Goal: Task Accomplishment & Management: Manage account settings

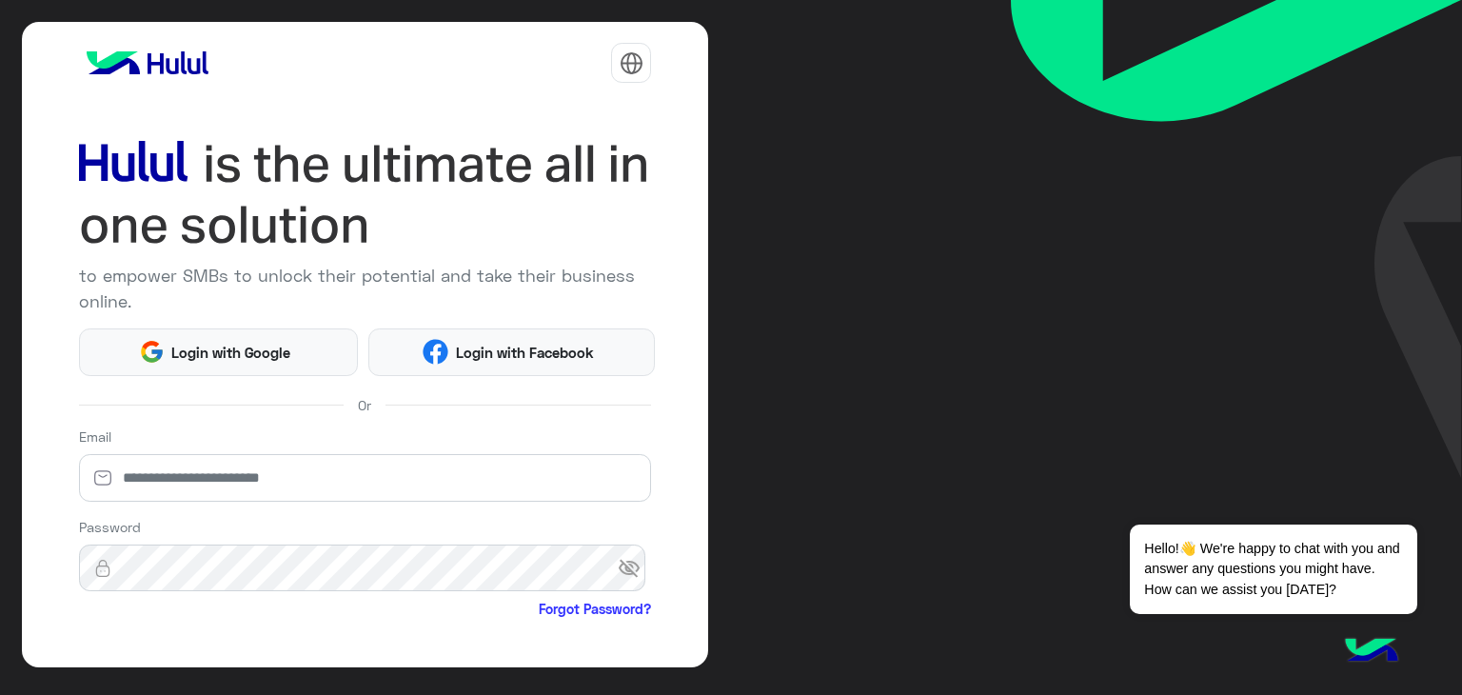
click at [625, 58] on img at bounding box center [631, 63] width 24 height 24
click at [590, 122] on button "عربي" at bounding box center [574, 112] width 138 height 32
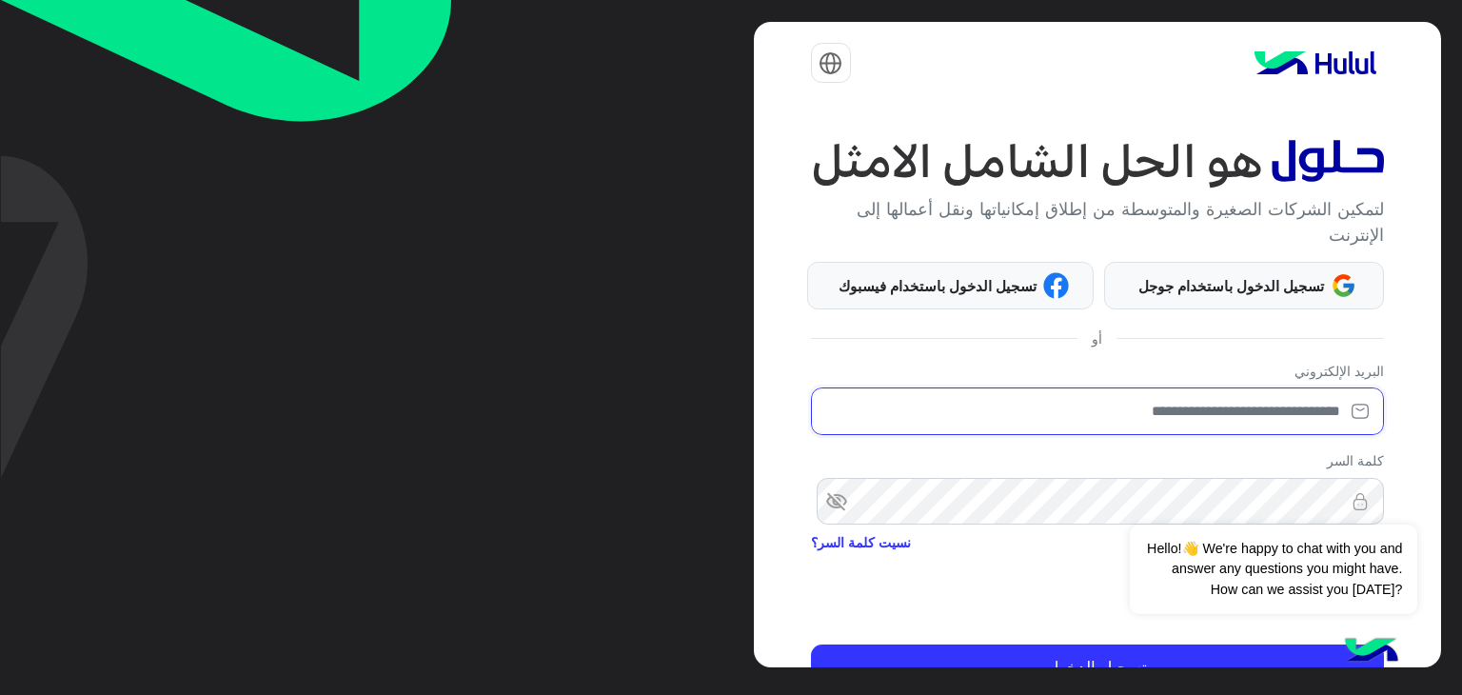
click at [1143, 410] on input "email" at bounding box center [1097, 411] width 573 height 48
type input "**********"
click at [1145, 494] on div "Dismiss ✕ Hello!👋 We're happy to chat with you and answer any questions you mig…" at bounding box center [1273, 547] width 286 height 132
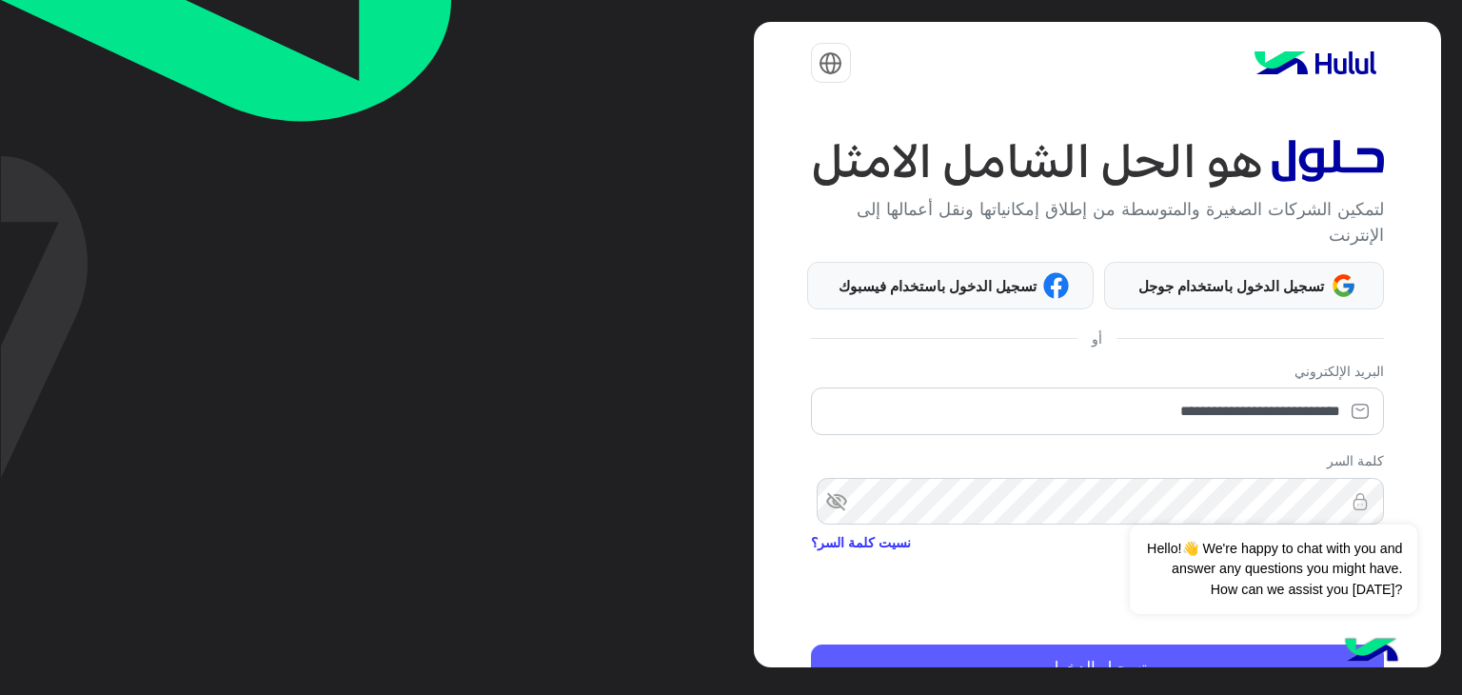
click at [1139, 663] on button "تسجيل الدخول" at bounding box center [1097, 667] width 573 height 46
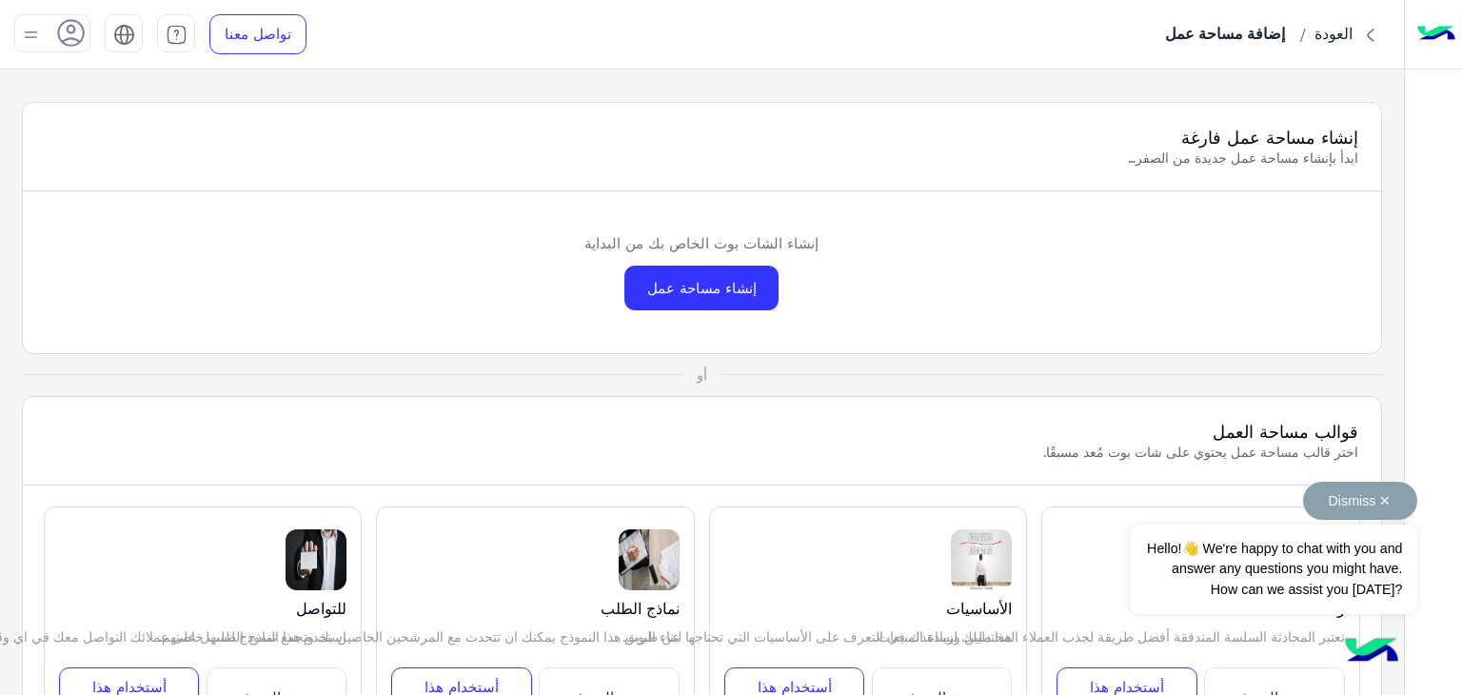
click at [1271, 568] on span "Hello!👋 We're happy to chat with you and answer any questions you might have. H…" at bounding box center [1273, 568] width 286 height 89
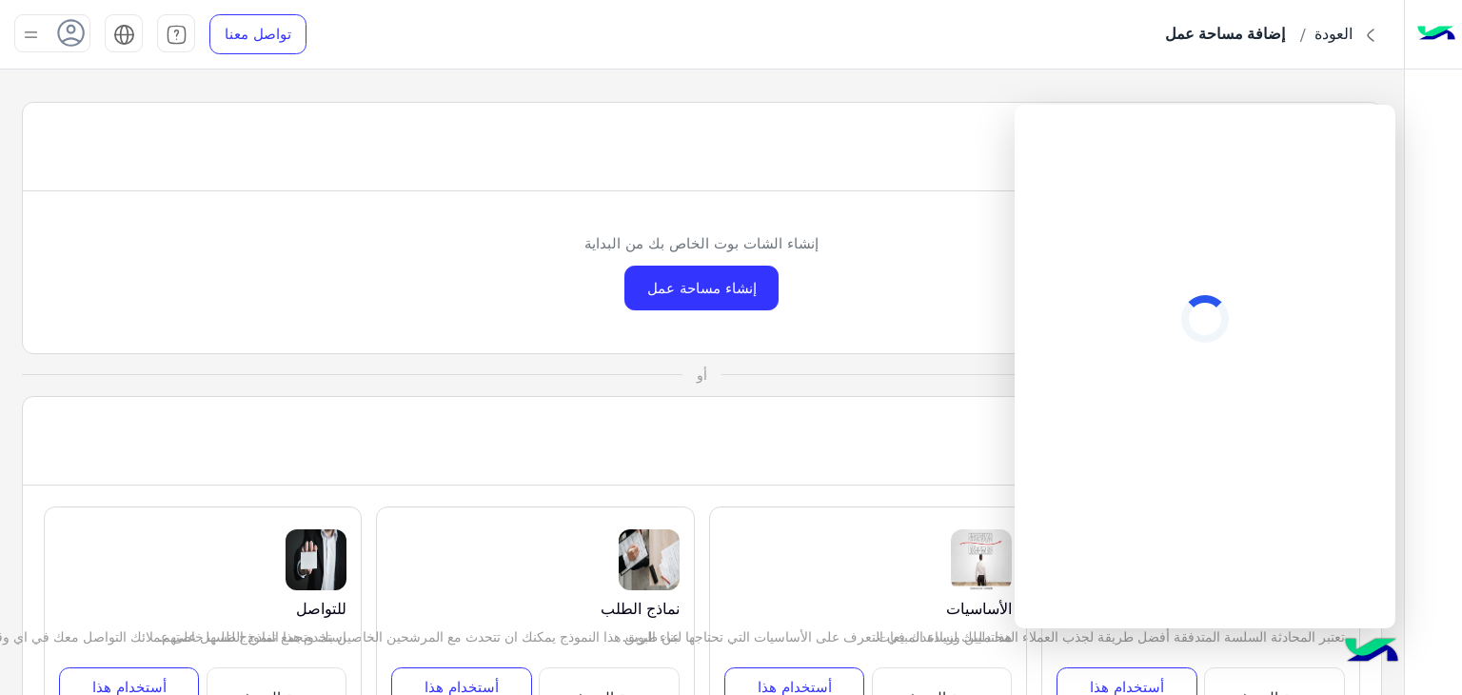
click at [1089, 100] on div "إنشاء مساحة عمل فارغة ابدأ بإنشاء مساحة عمل جديدة من الصفر… إنشاء الشات بوت الخ…" at bounding box center [702, 382] width 1404 height 626
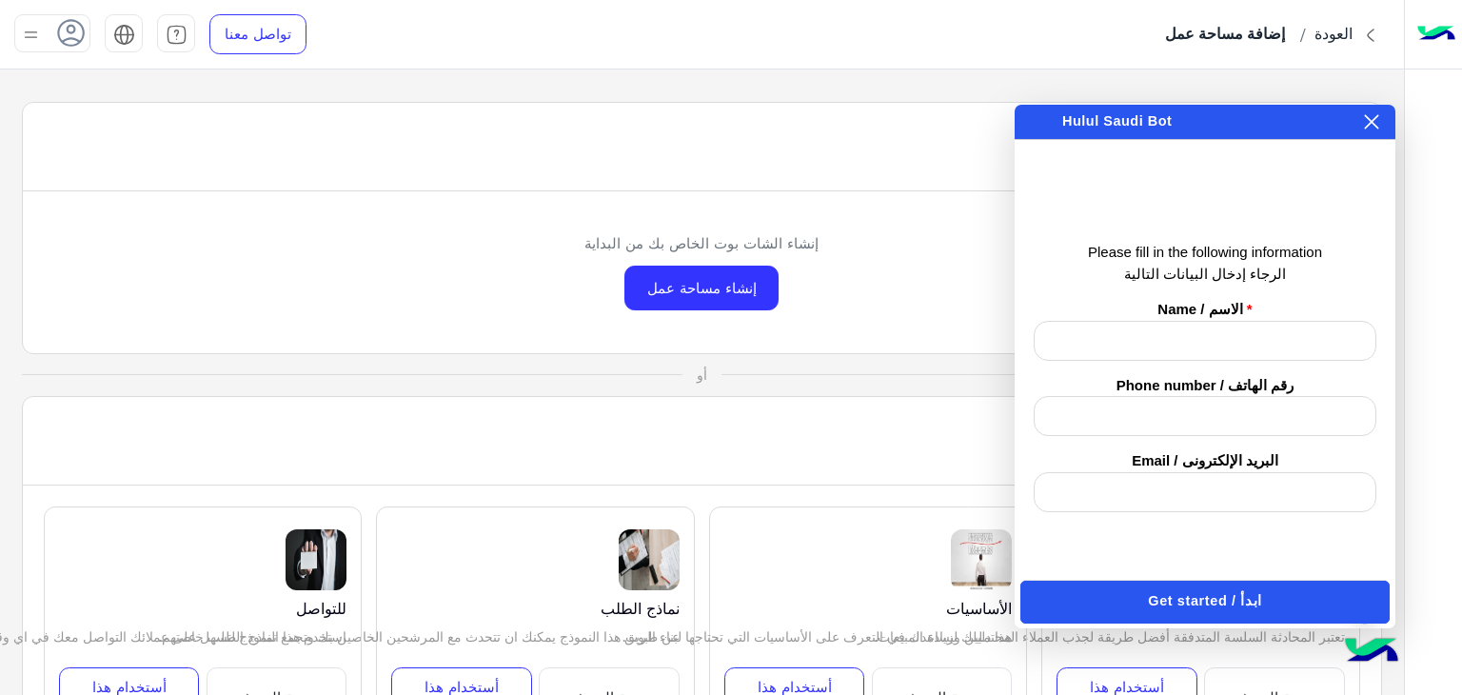
click at [1377, 133] on div "× هل تريد إنهاء المحادثة ؟ Do you want to end the conversation? نعم / Yes لا / …" at bounding box center [1204, 122] width 381 height 34
click at [1370, 128] on icon at bounding box center [1371, 121] width 15 height 15
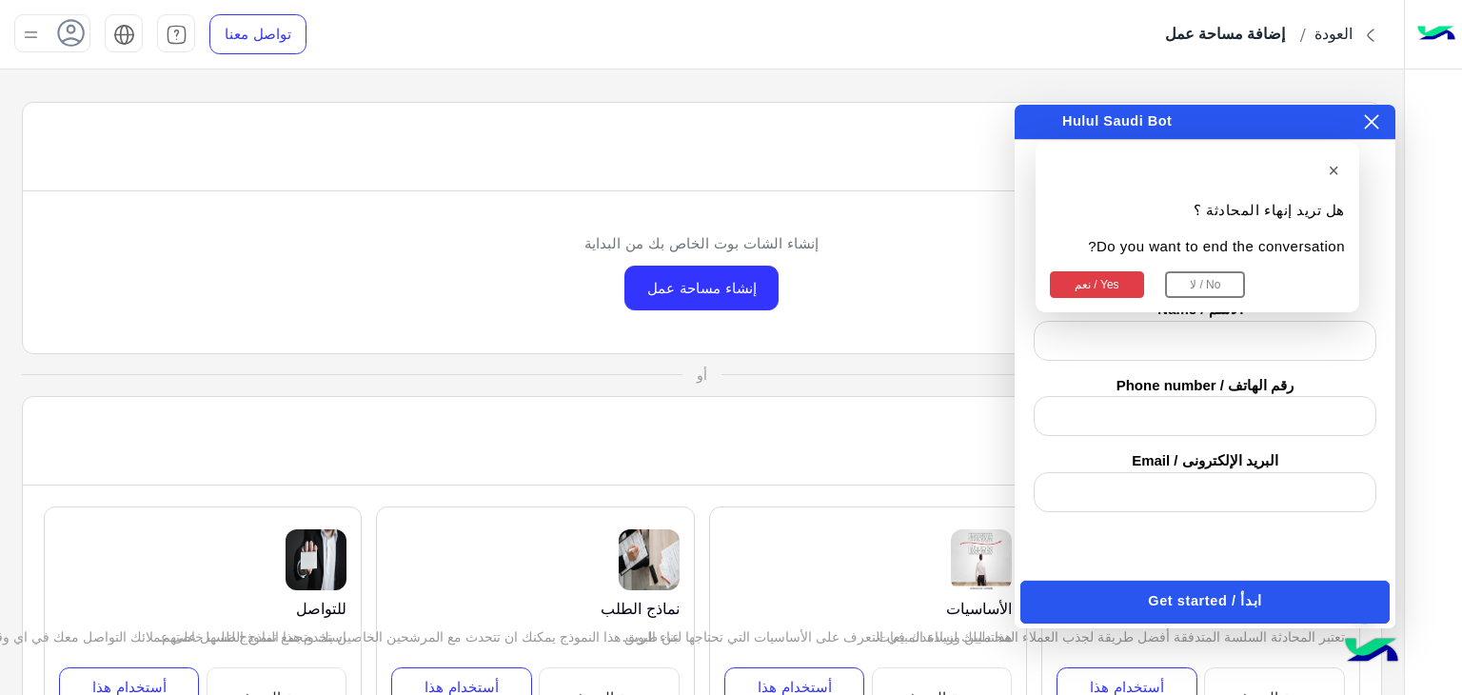
click at [1109, 279] on button "نعم / Yes" at bounding box center [1097, 284] width 94 height 27
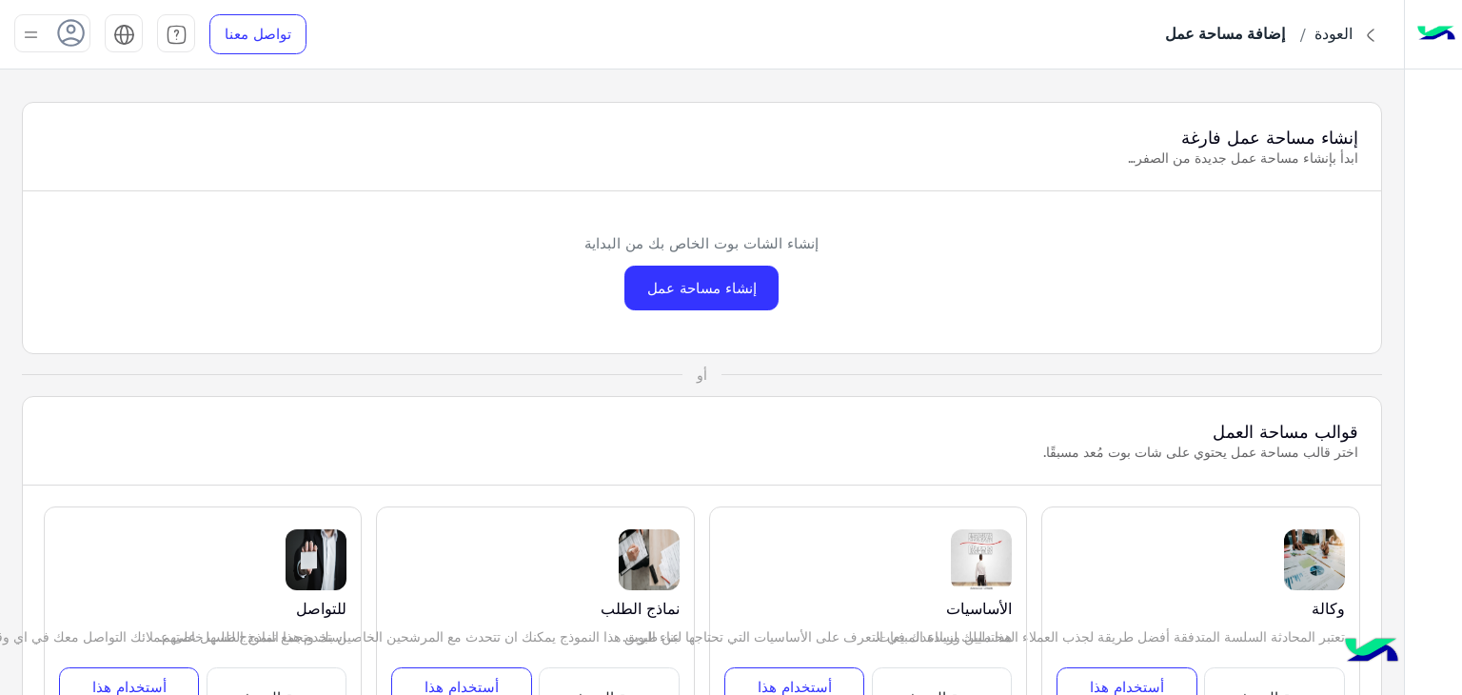
click at [1322, 312] on div "إنشاء الشات بوت الخاص بك من البداية إنشاء مساحة عمل" at bounding box center [702, 272] width 1359 height 162
click at [132, 33] on img at bounding box center [124, 35] width 22 height 22
click at [130, 105] on span "English" at bounding box center [124, 106] width 49 height 17
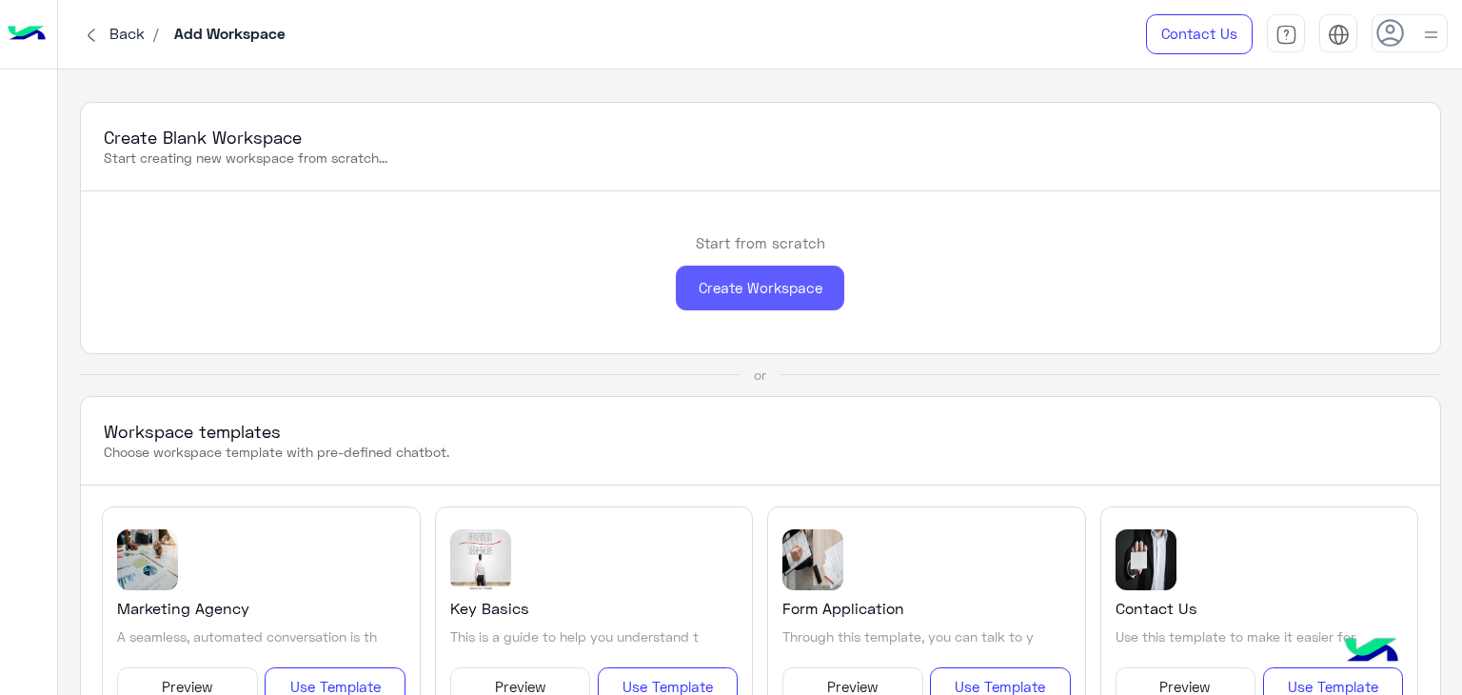
click at [696, 305] on div "Create Workspace" at bounding box center [760, 287] width 168 height 45
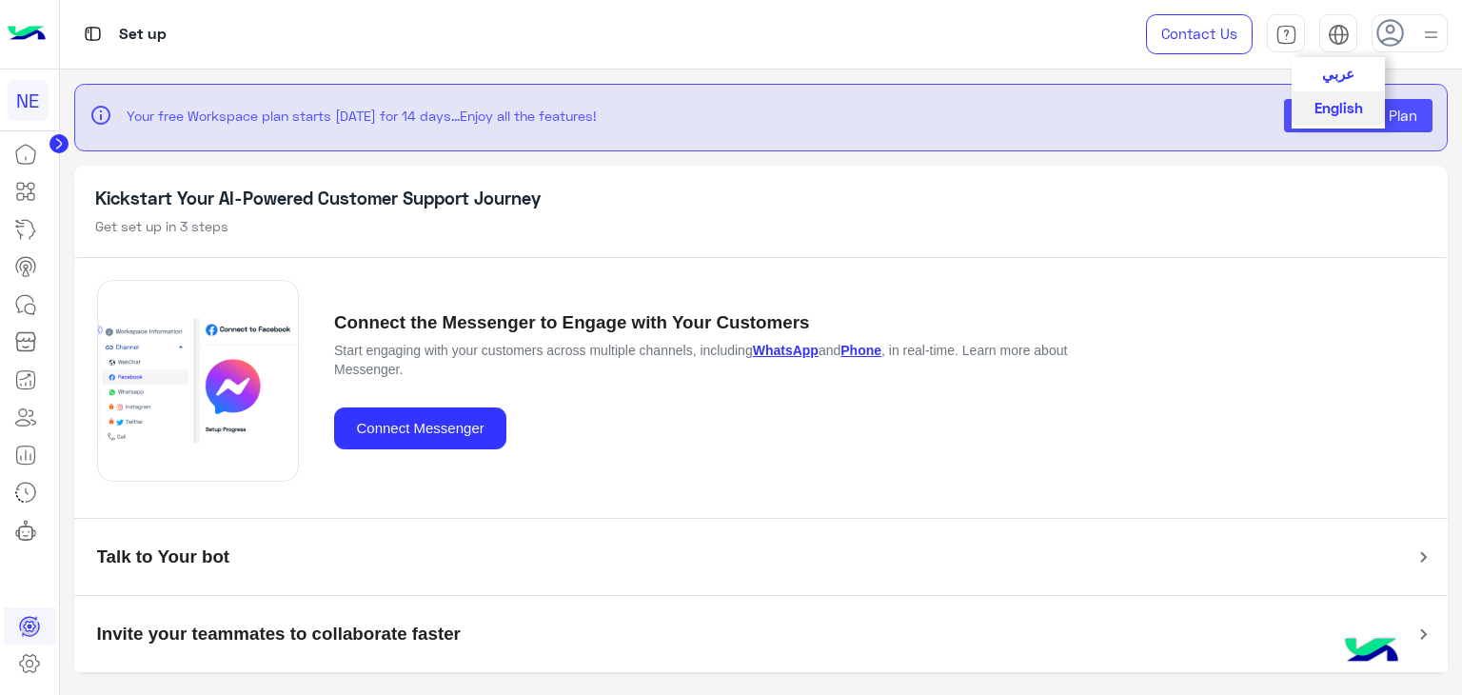
click at [1340, 47] on div at bounding box center [1338, 37] width 22 height 29
click at [1340, 70] on span "عربي" at bounding box center [1338, 72] width 32 height 17
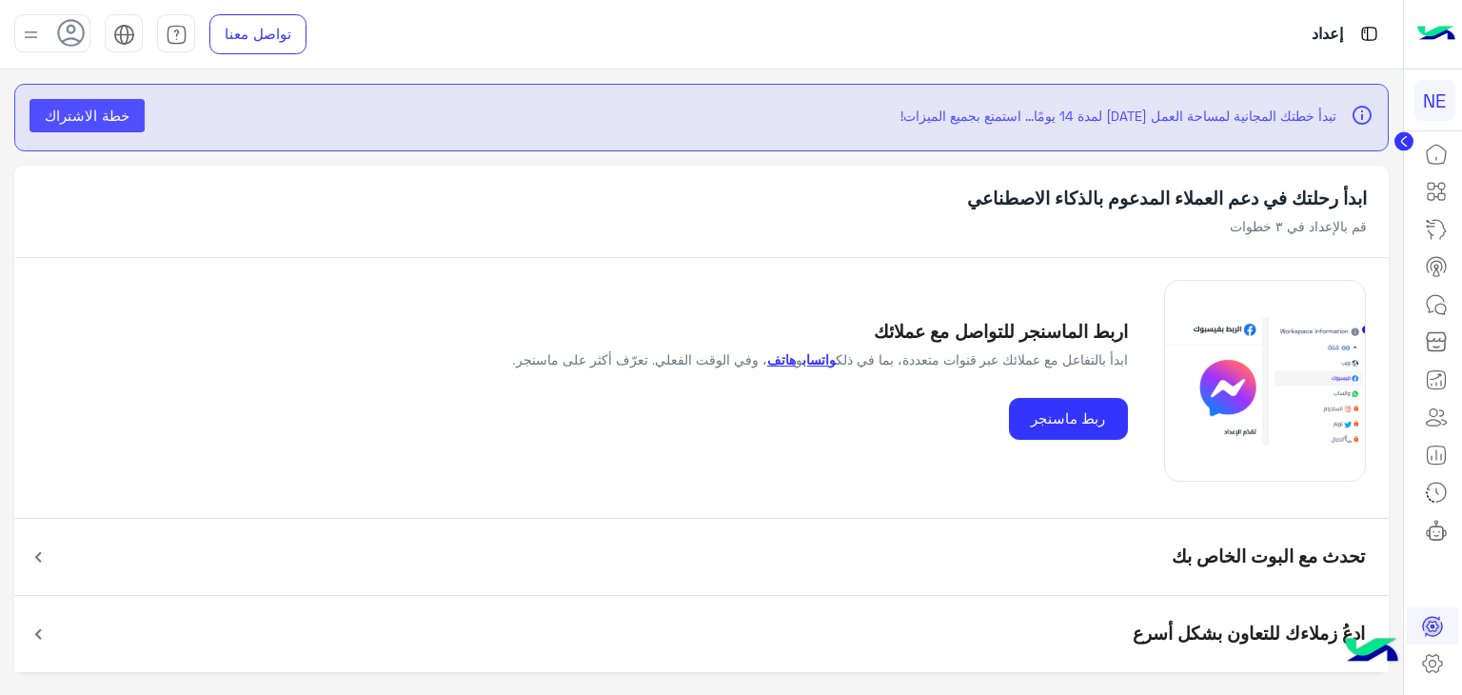
click at [921, 435] on div "اربط الماسنجر للتواصل مع عملائك ابدأ بالتفاعل مع عملائك عبر قنوات متعددة، بما ف…" at bounding box center [754, 381] width 775 height 119
click at [288, 340] on div "اربط الماسنجر للتواصل مع عملائك ابدأ بالتفاعل مع عملائك عبر قنوات متعددة، بما ف…" at bounding box center [701, 380] width 1328 height 245
click at [835, 363] on link "واتساب" at bounding box center [818, 359] width 33 height 15
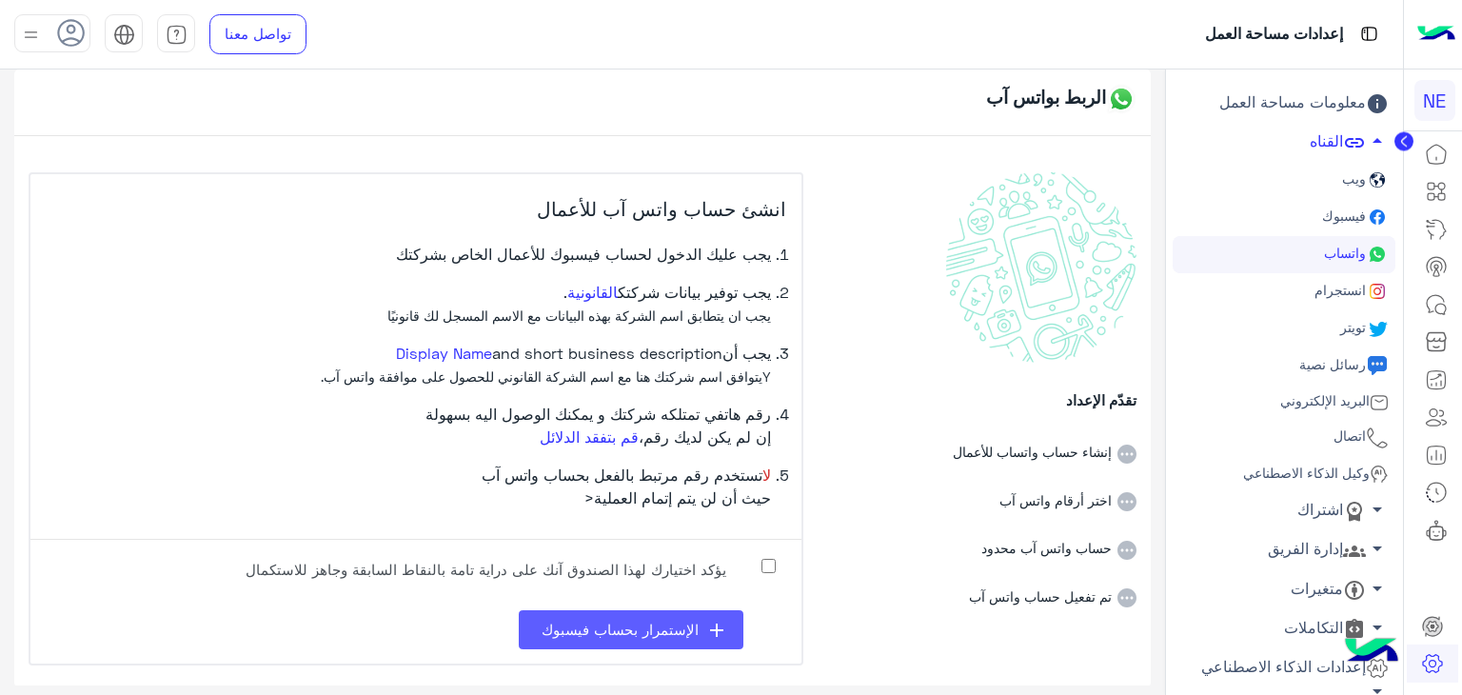
click at [717, 619] on icon "add" at bounding box center [716, 630] width 23 height 23
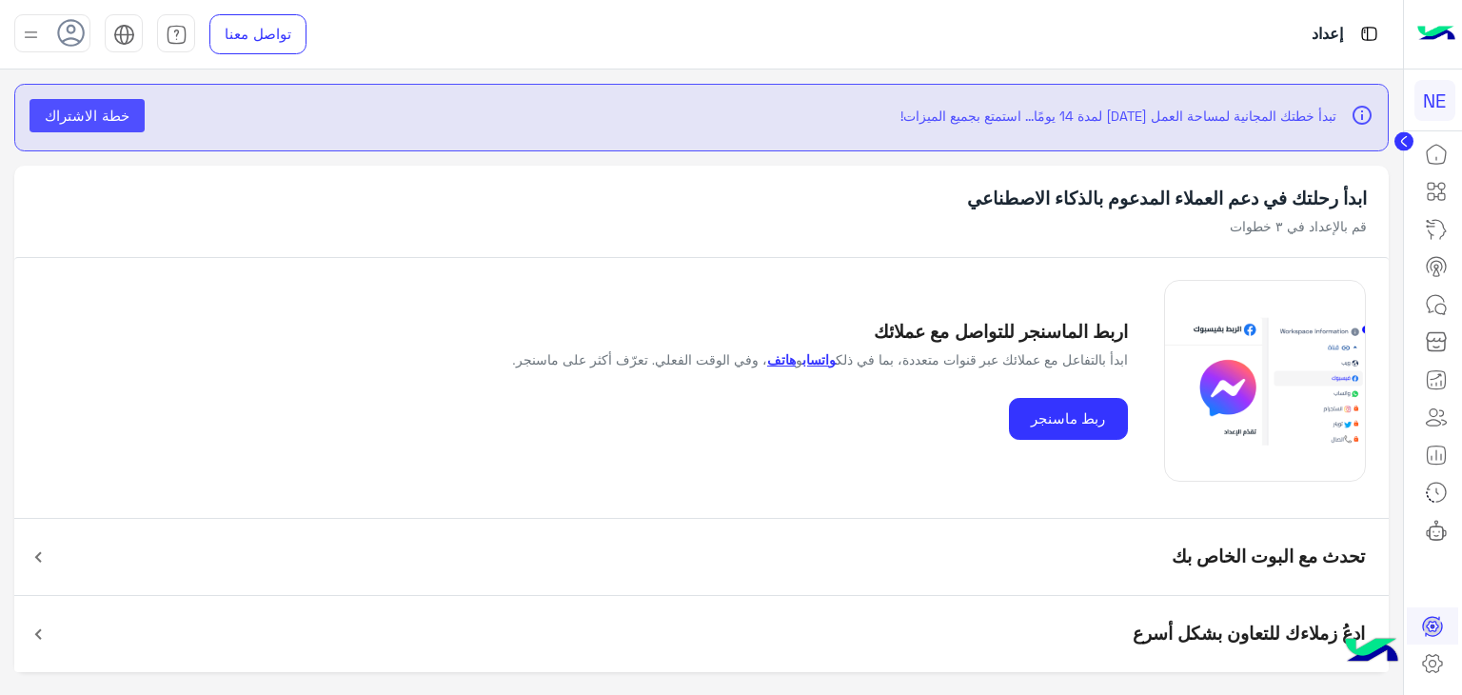
click at [105, 105] on button "خطة الاشتراك" at bounding box center [86, 116] width 115 height 34
click at [1404, 146] on circle at bounding box center [1403, 141] width 19 height 19
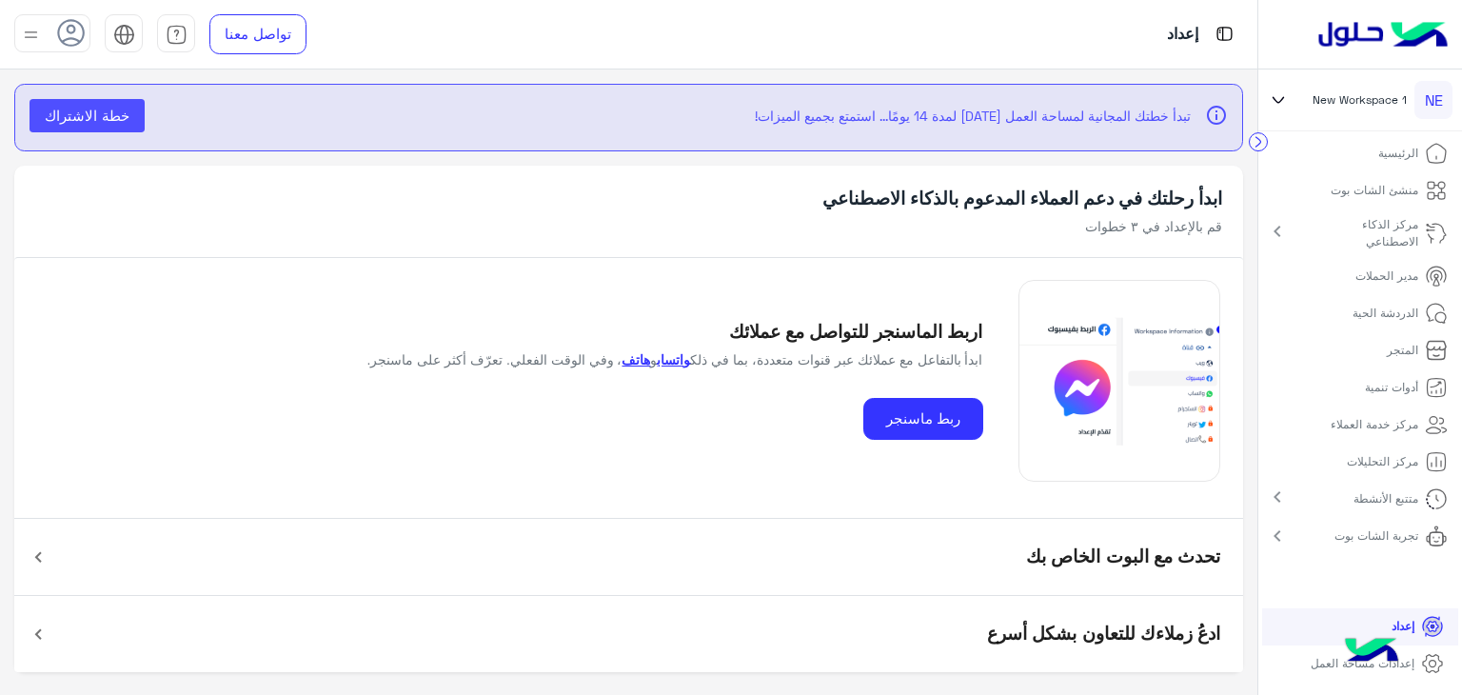
click at [1412, 625] on p "إعداد" at bounding box center [1402, 626] width 23 height 17
click at [1318, 669] on p "إعدادات مساحة العمل" at bounding box center [1362, 663] width 104 height 17
click at [1330, 661] on p "إعدادات مساحة العمل" at bounding box center [1362, 663] width 104 height 17
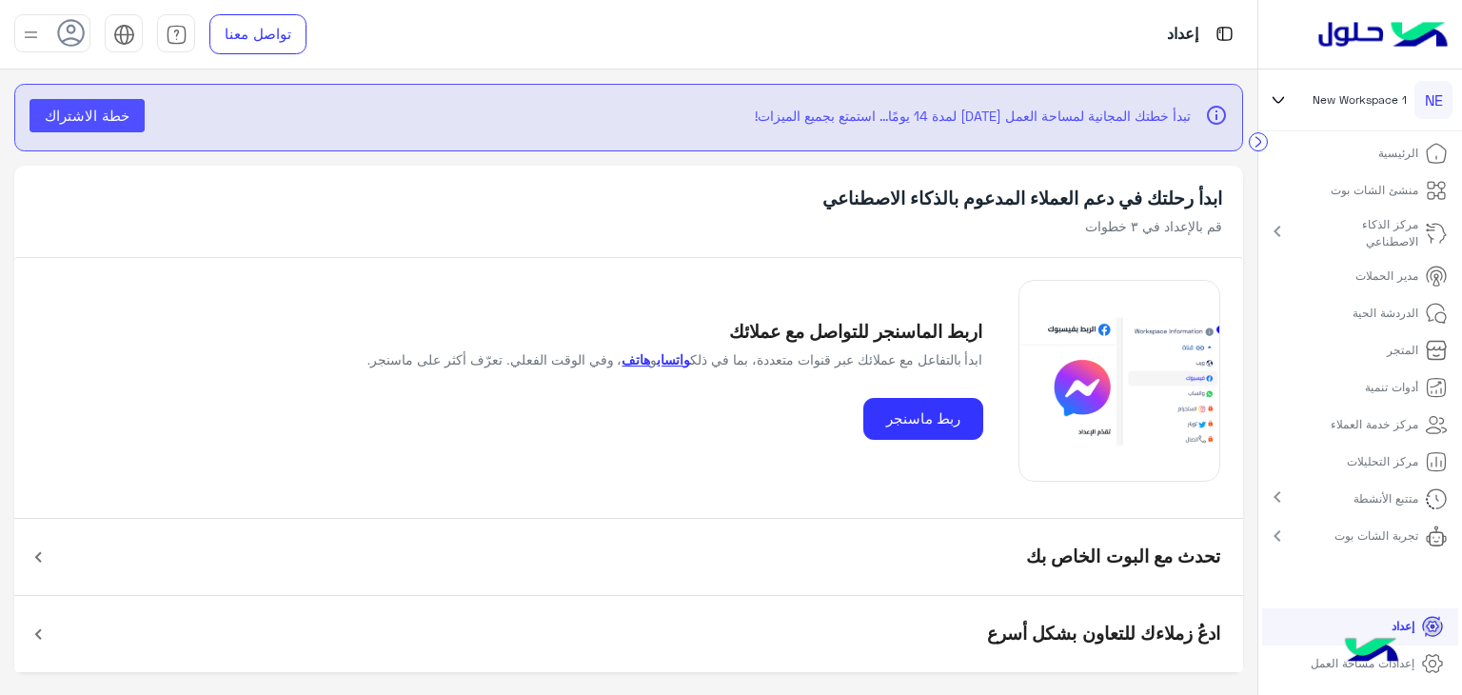
click at [1330, 661] on p "إعدادات مساحة العمل" at bounding box center [1362, 663] width 104 height 17
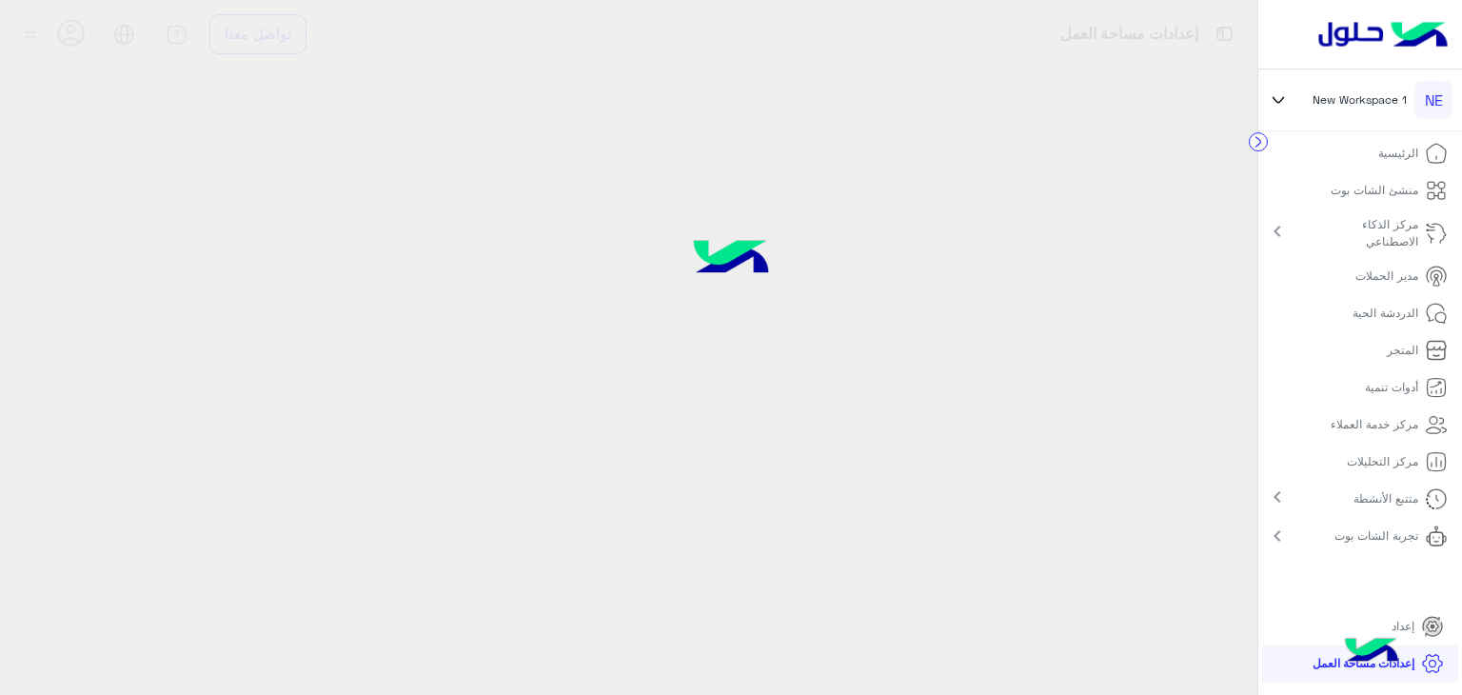
click at [1437, 664] on icon at bounding box center [1432, 663] width 23 height 23
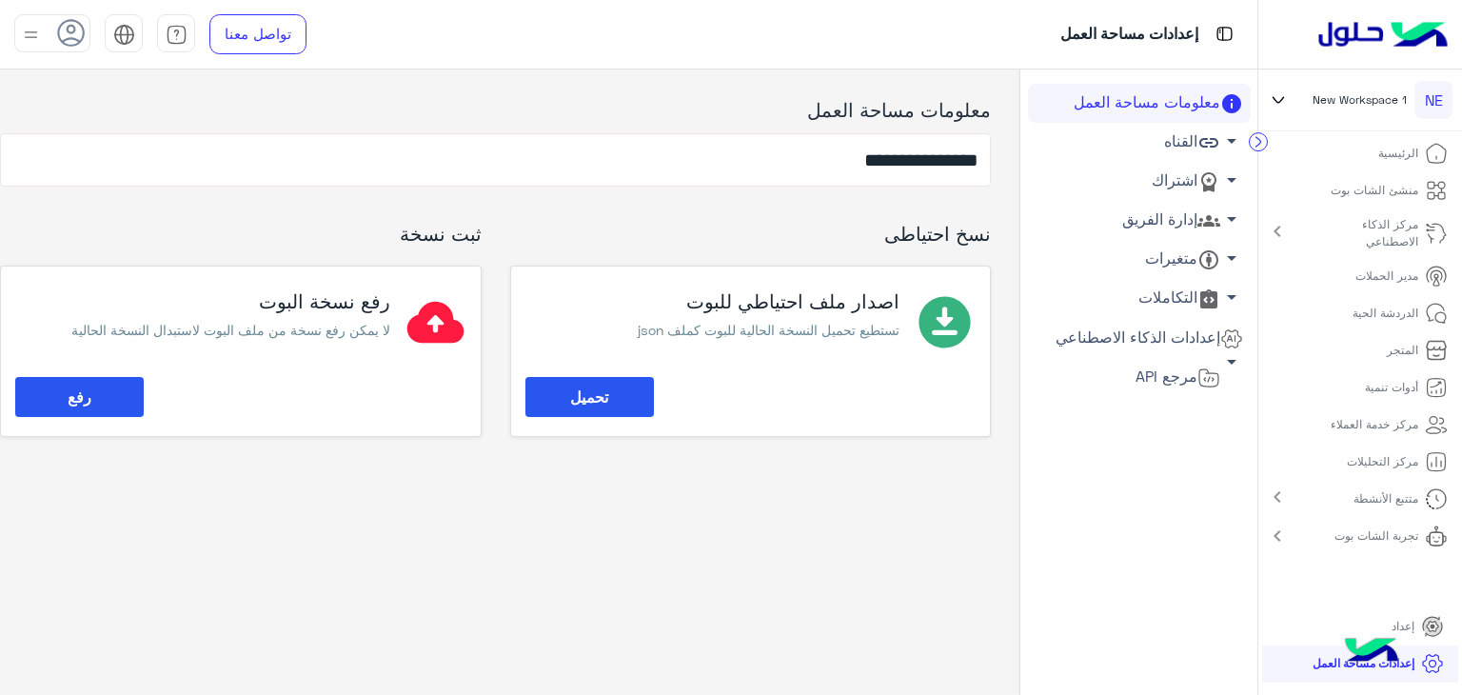
click at [1437, 628] on icon at bounding box center [1432, 626] width 19 height 19
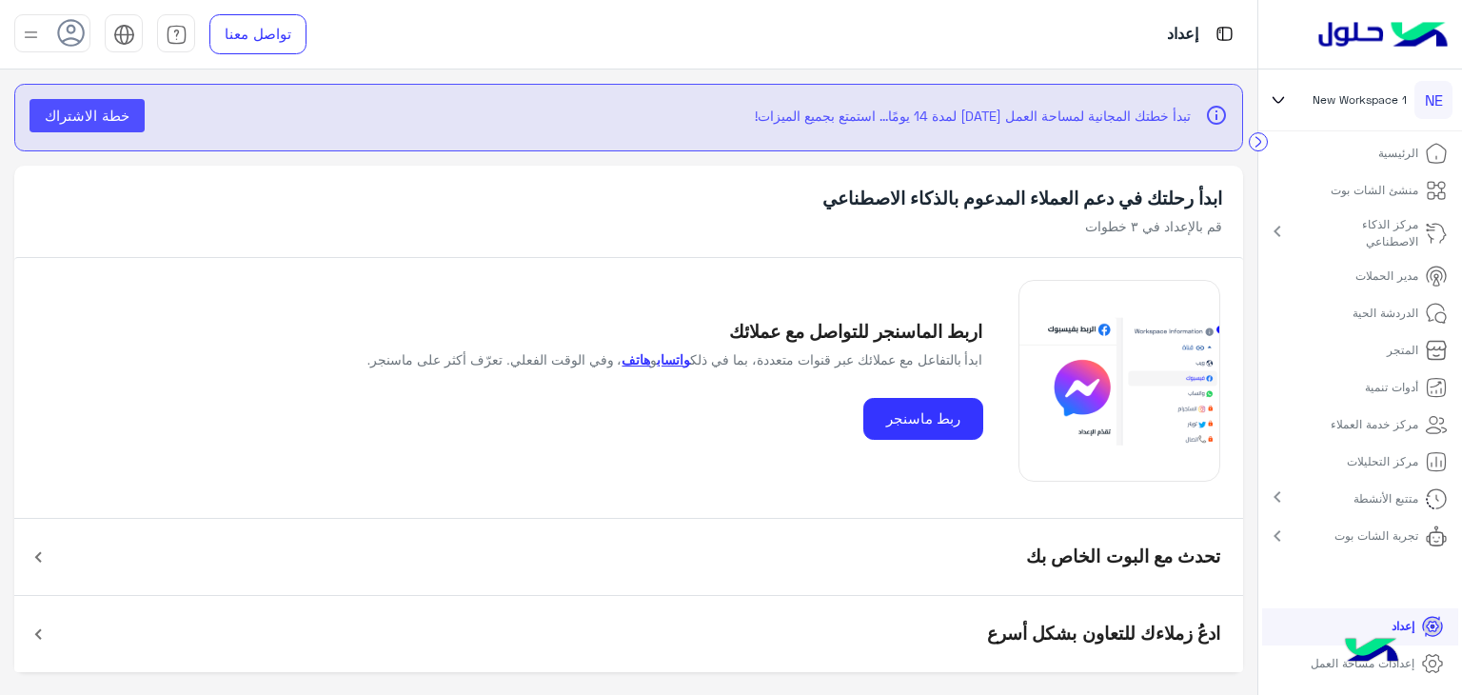
click at [1142, 547] on h5 "تحدث مع البوت الخاص بك" at bounding box center [1123, 557] width 194 height 22
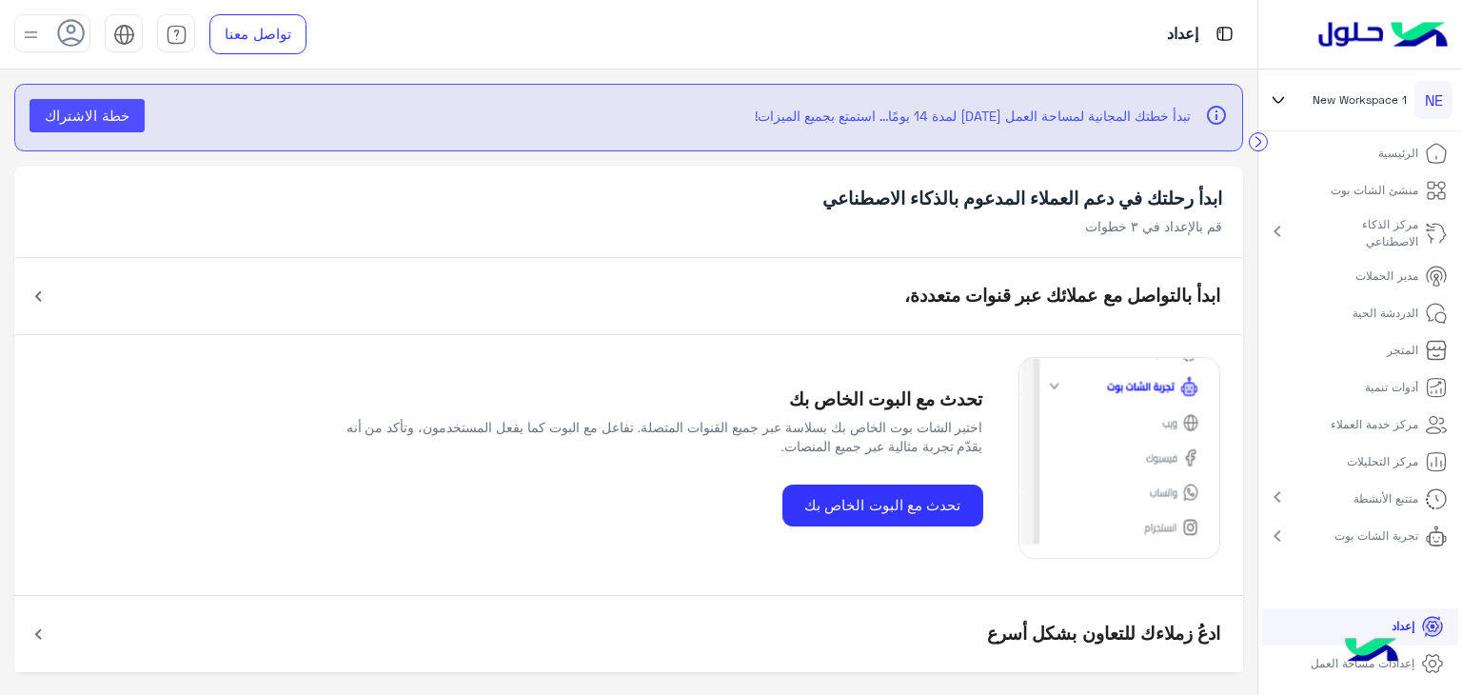
click at [1151, 627] on h5 "ادعُ زملاءك للتعاون بشكل أسرع" at bounding box center [1103, 634] width 233 height 22
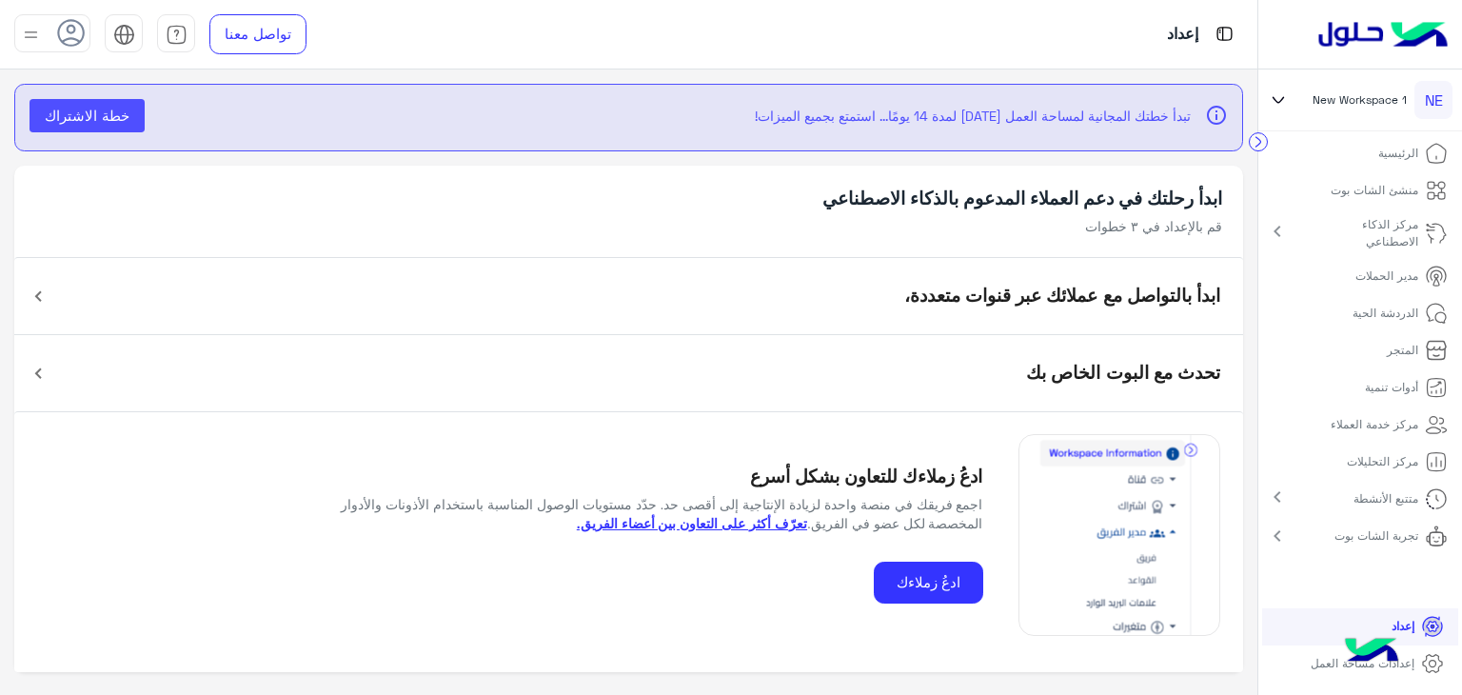
click at [1440, 661] on icon at bounding box center [1432, 663] width 23 height 23
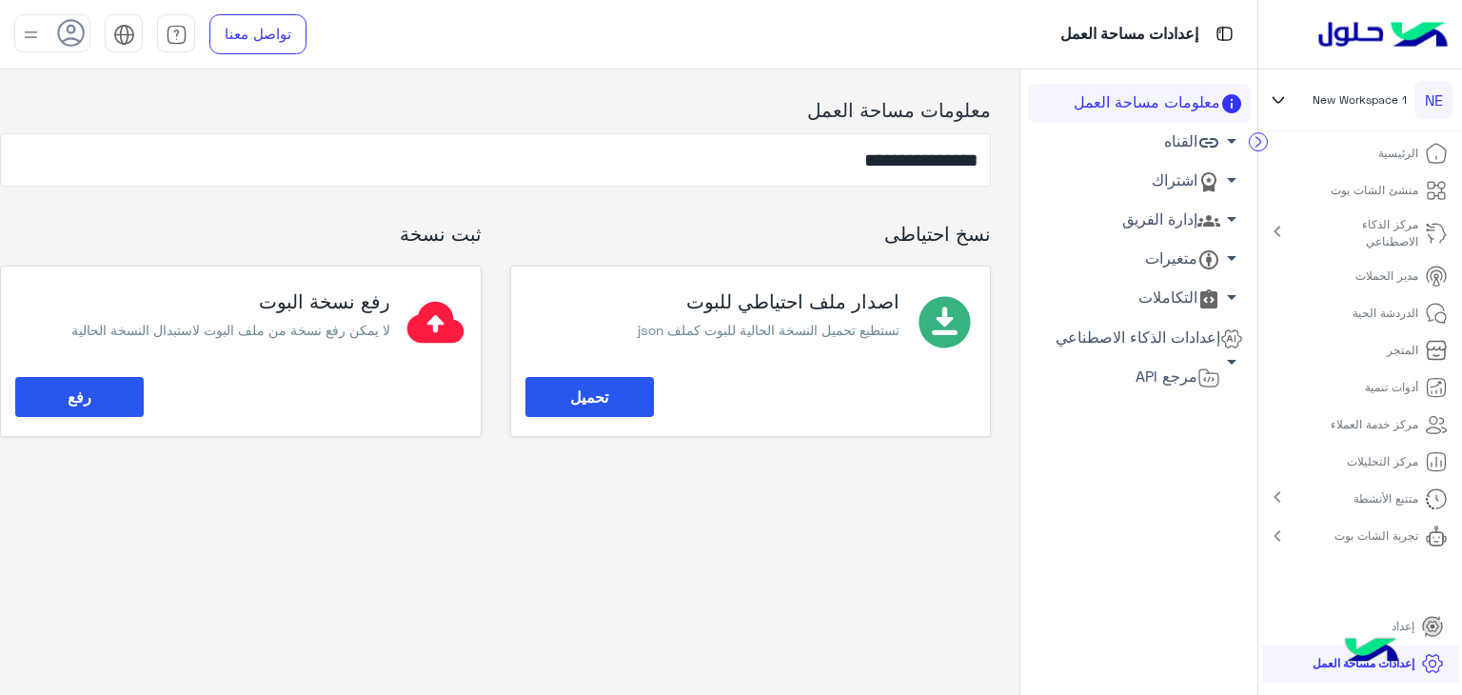
click at [1237, 139] on span "arrow_drop_down" at bounding box center [1231, 140] width 23 height 23
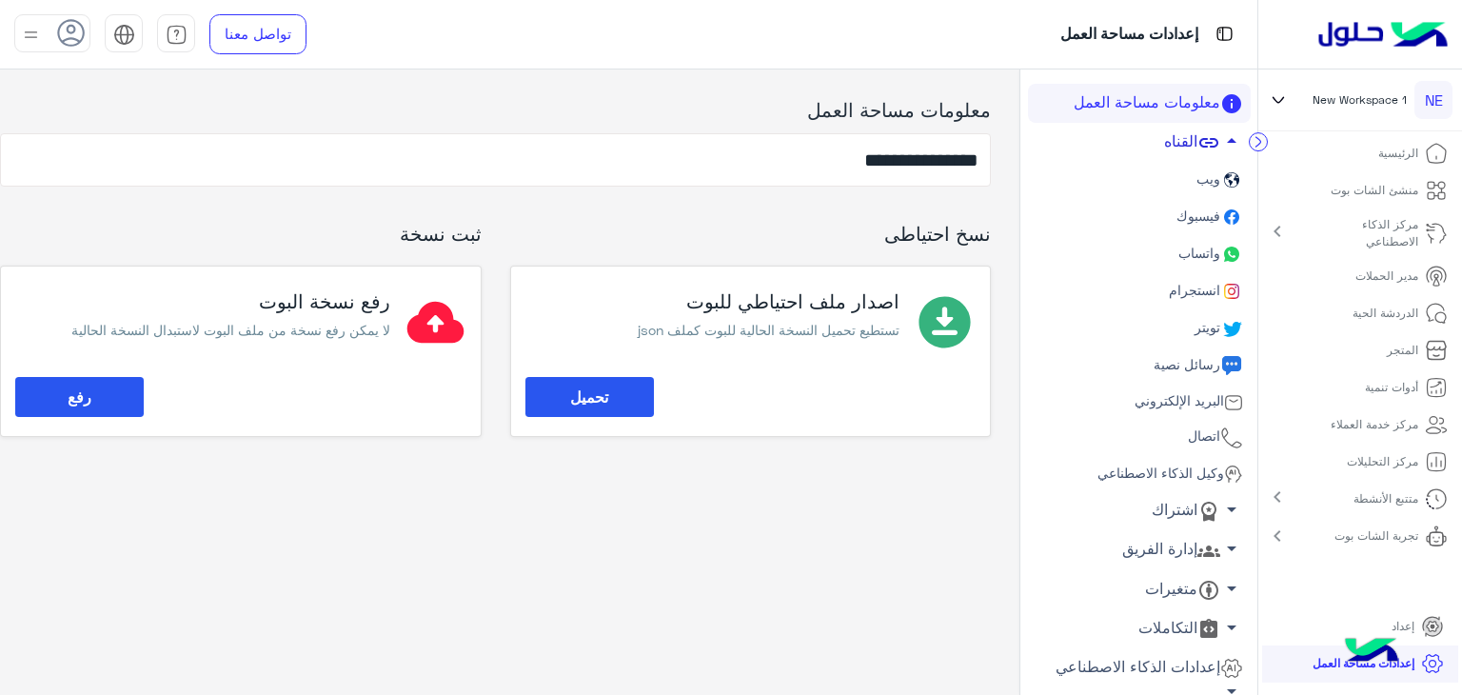
click at [1237, 139] on span "arrow_drop_up" at bounding box center [1231, 140] width 23 height 23
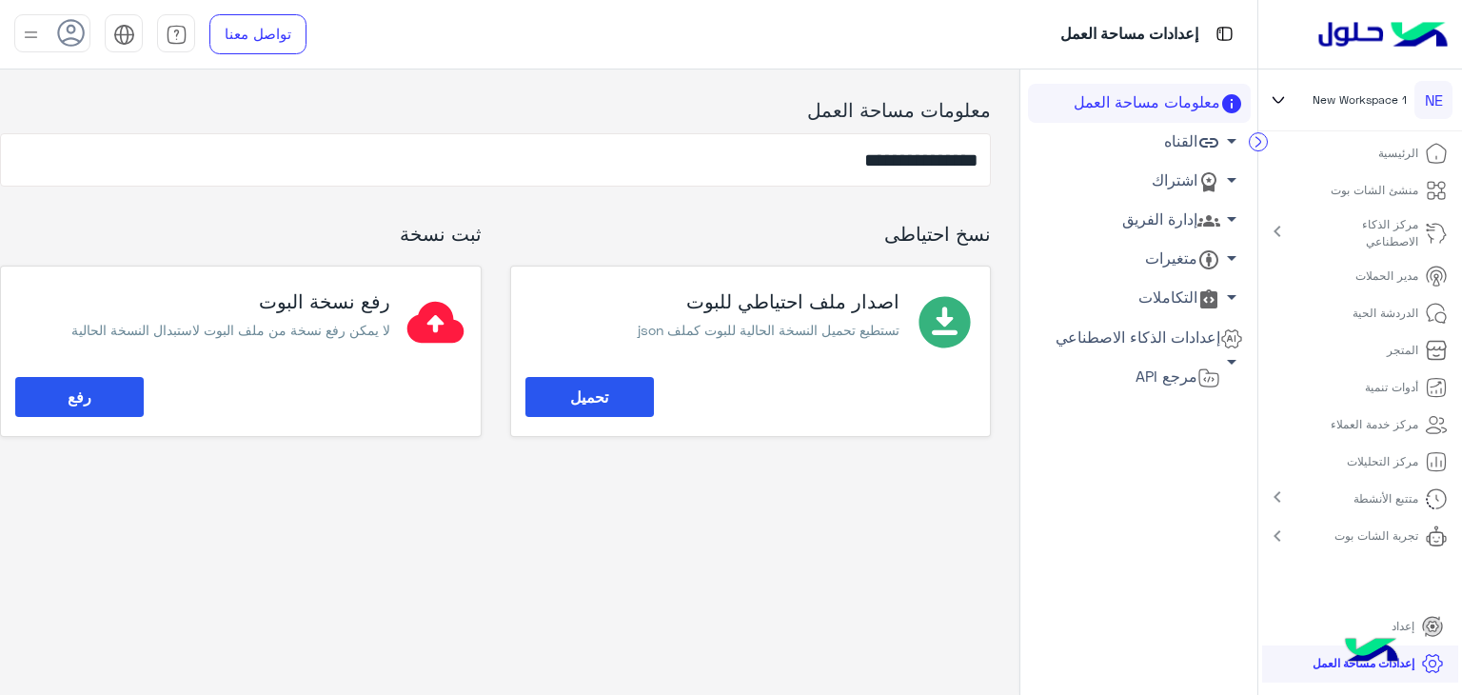
click at [1222, 184] on span "arrow_drop_down" at bounding box center [1231, 179] width 23 height 23
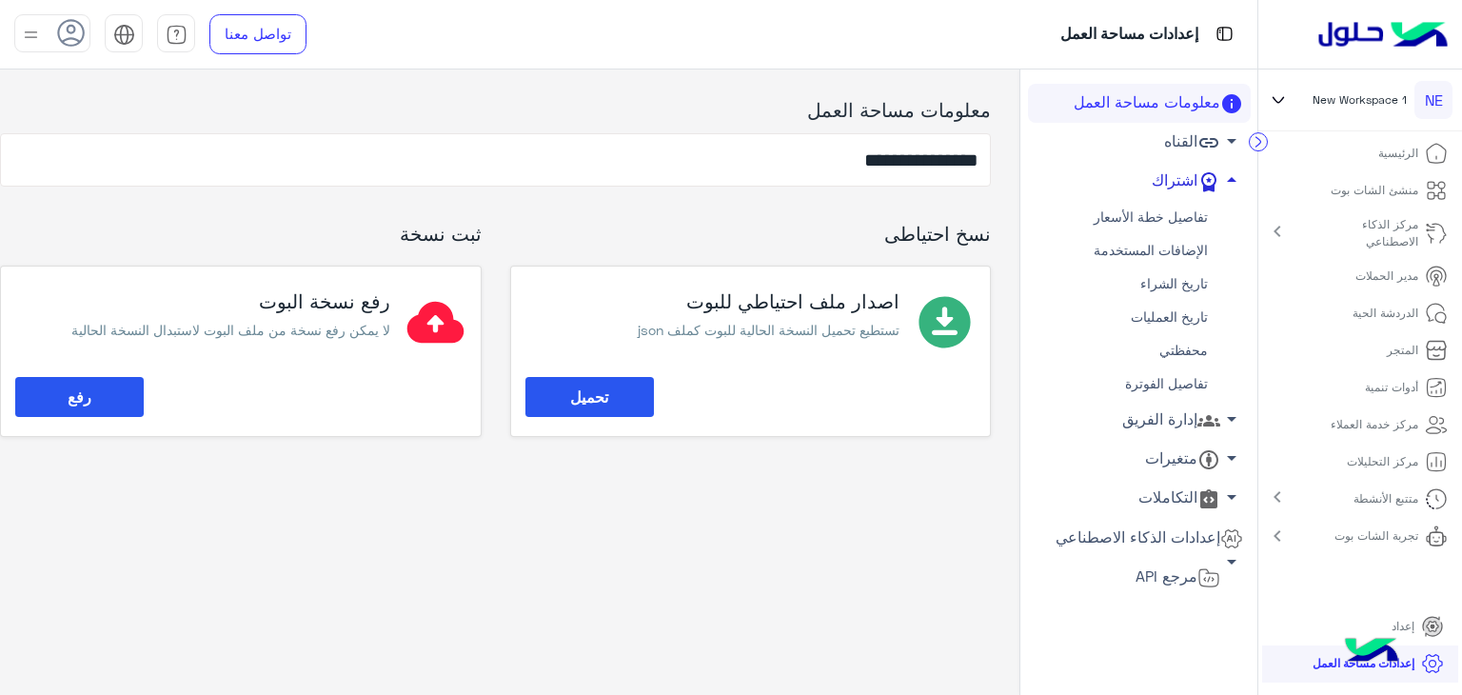
click at [1172, 297] on link "تاريخ الشراء" at bounding box center [1139, 283] width 223 height 33
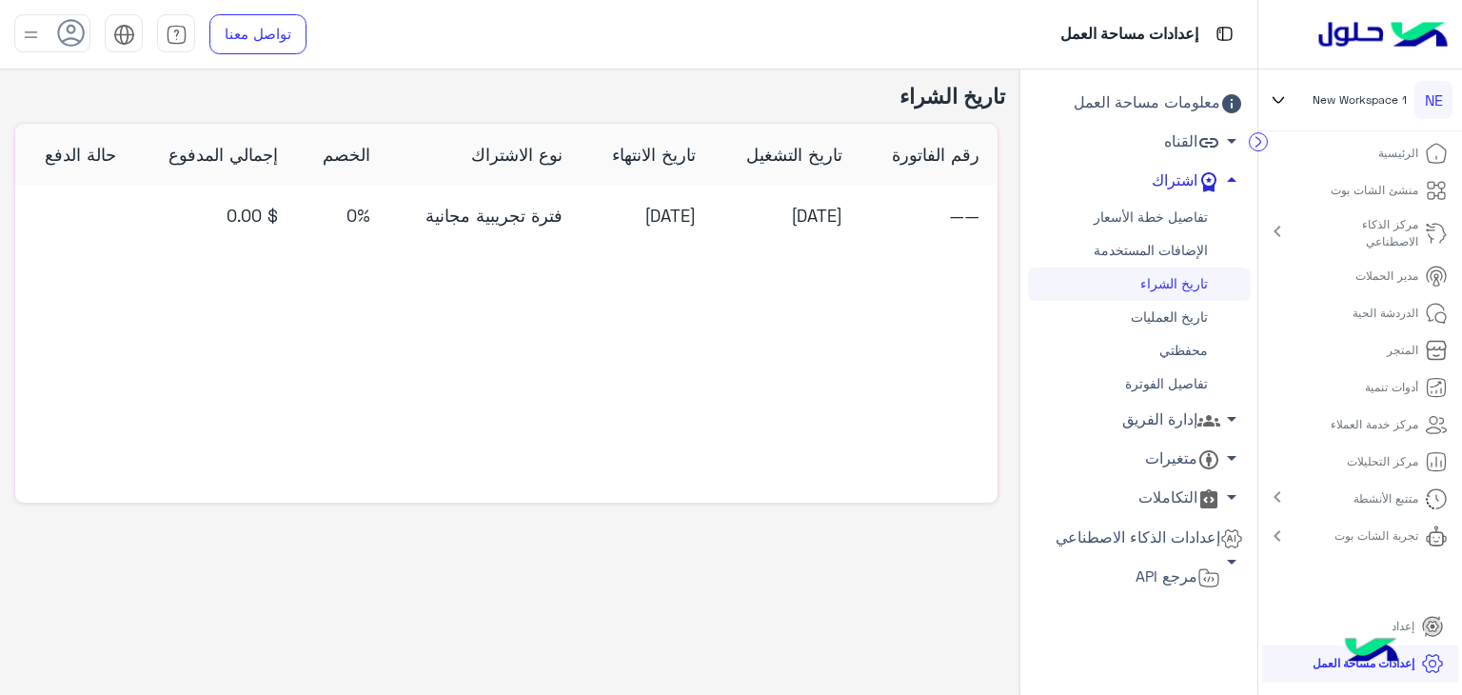
click at [1232, 178] on span "arrow_drop_up" at bounding box center [1231, 179] width 23 height 23
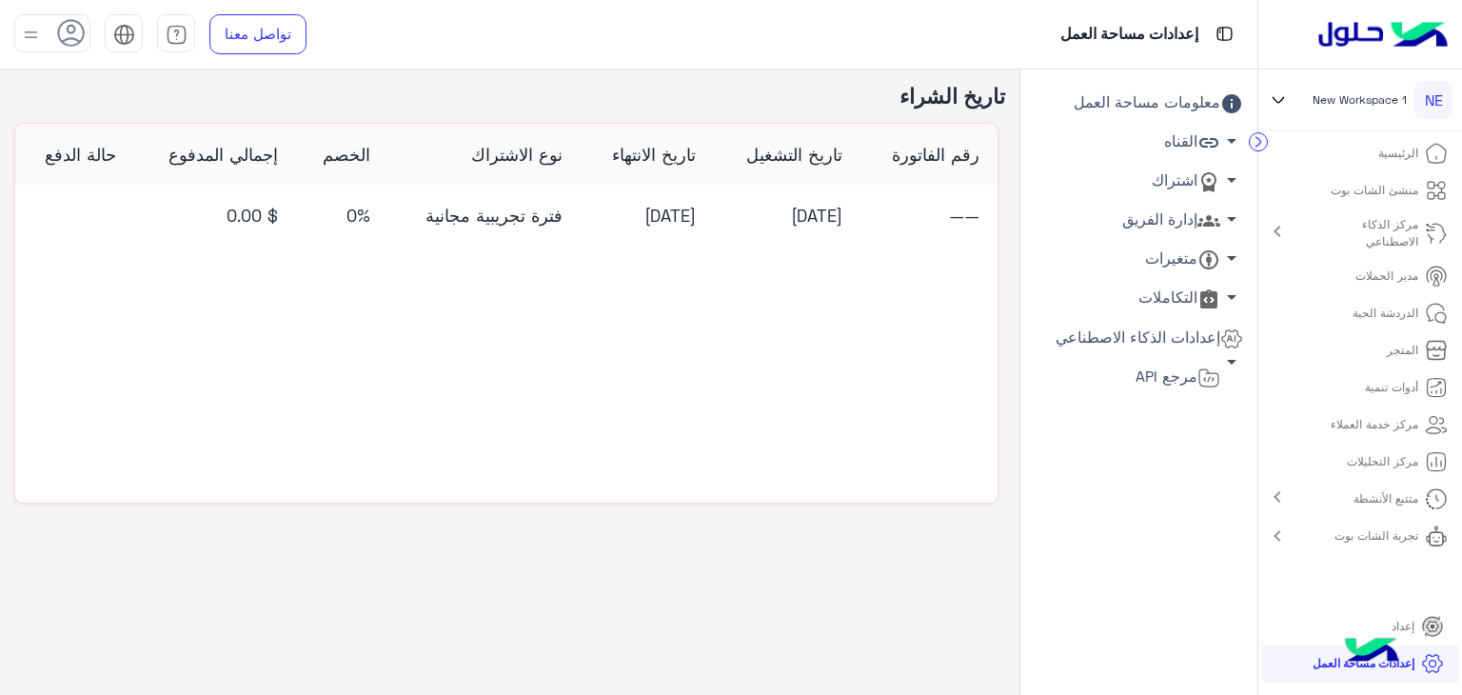
click at [1198, 103] on link "معلومات مساحة العمل" at bounding box center [1139, 103] width 223 height 39
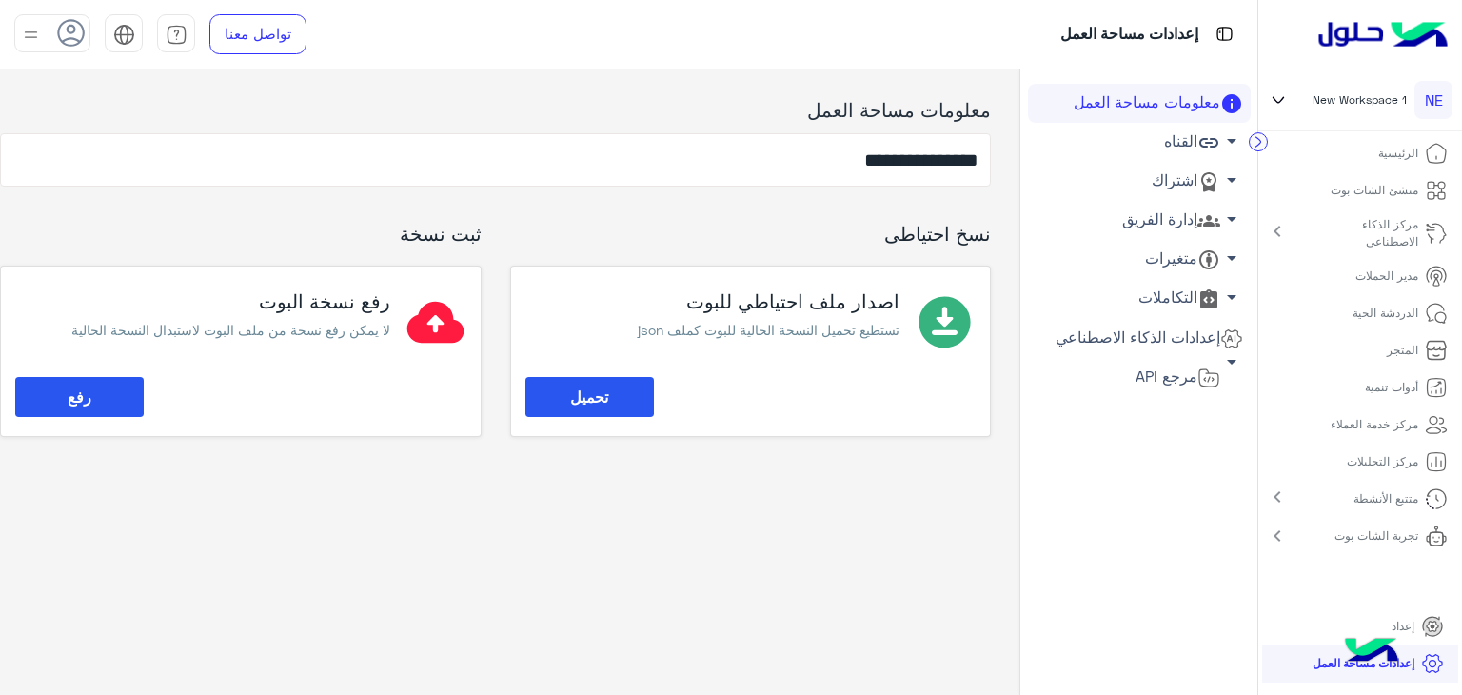
click at [1172, 226] on link "إدارة الفريق arrow_drop_down" at bounding box center [1139, 220] width 223 height 39
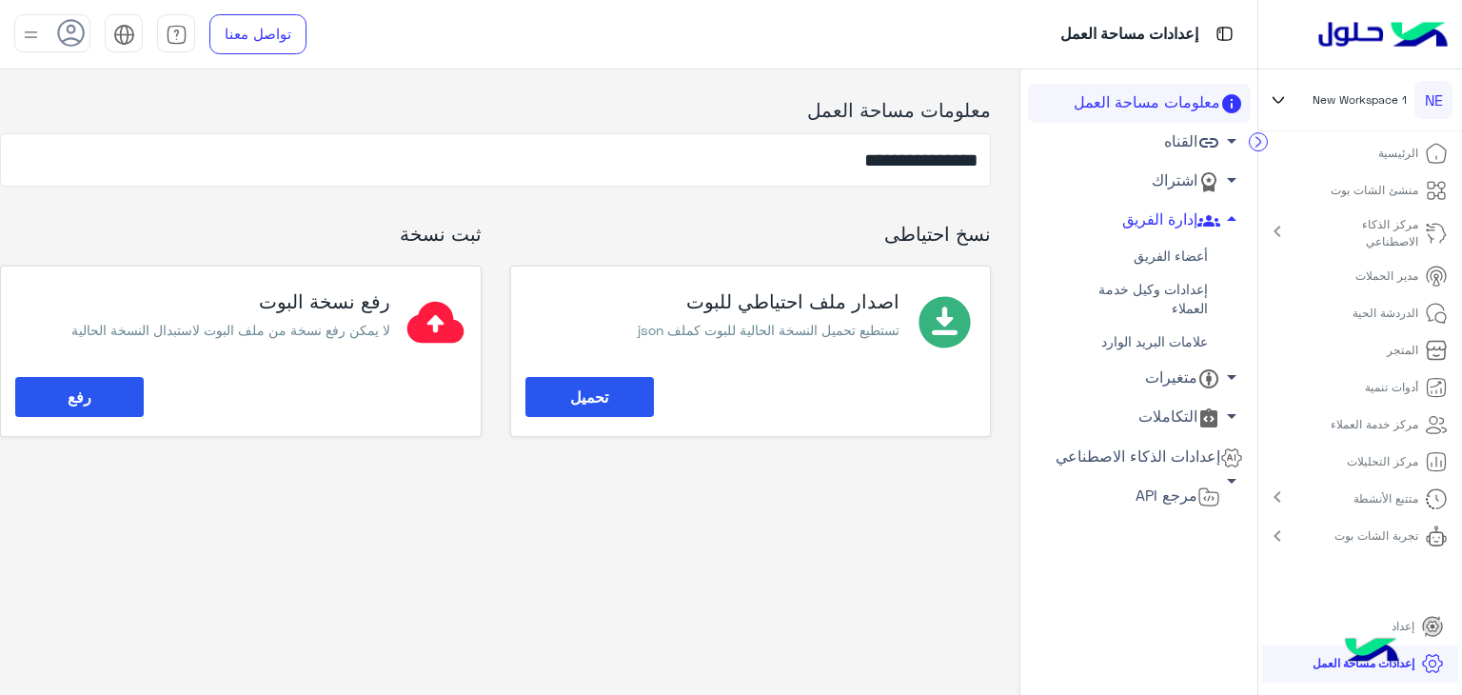
click at [1199, 262] on link "أعضاء الفريق" at bounding box center [1139, 256] width 223 height 33
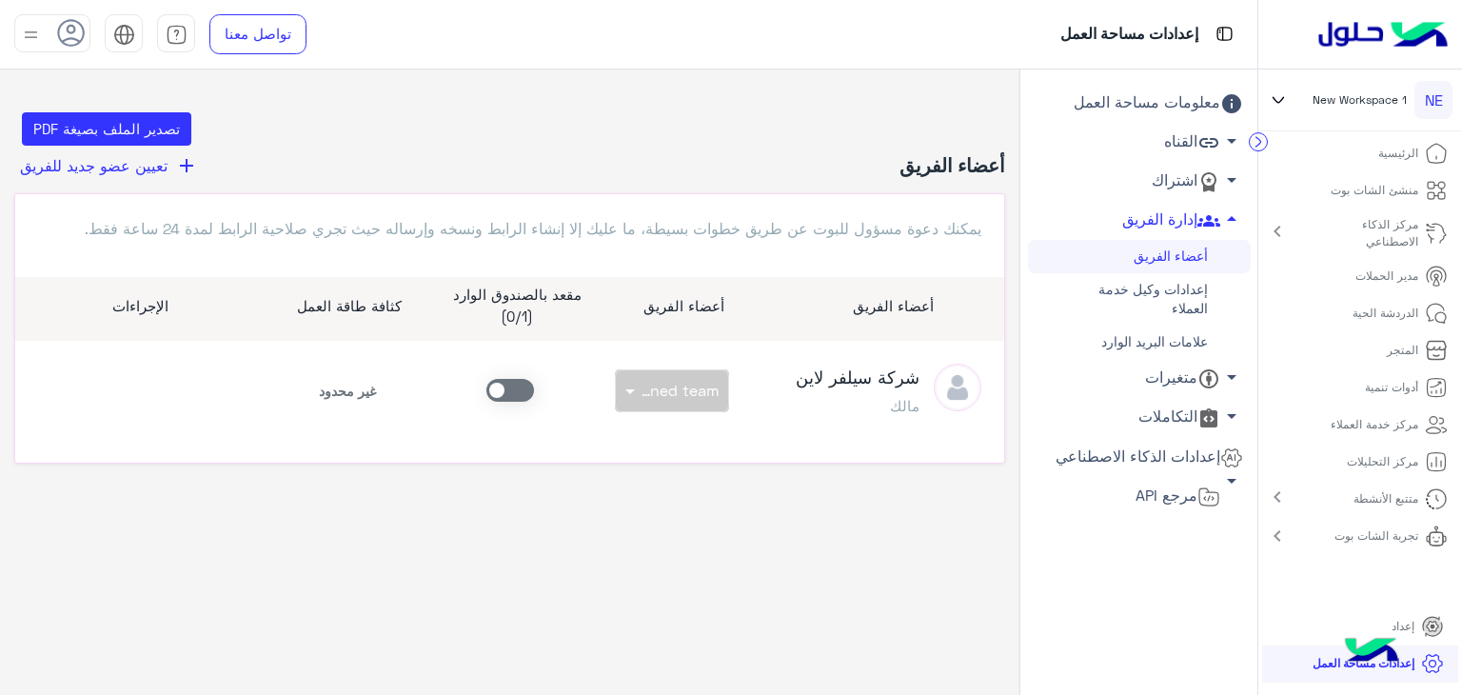
click at [510, 392] on span at bounding box center [510, 390] width 48 height 23
click at [517, 389] on span at bounding box center [510, 390] width 48 height 23
click at [633, 401] on div "بدون فريق × بدون فريق" at bounding box center [672, 390] width 114 height 43
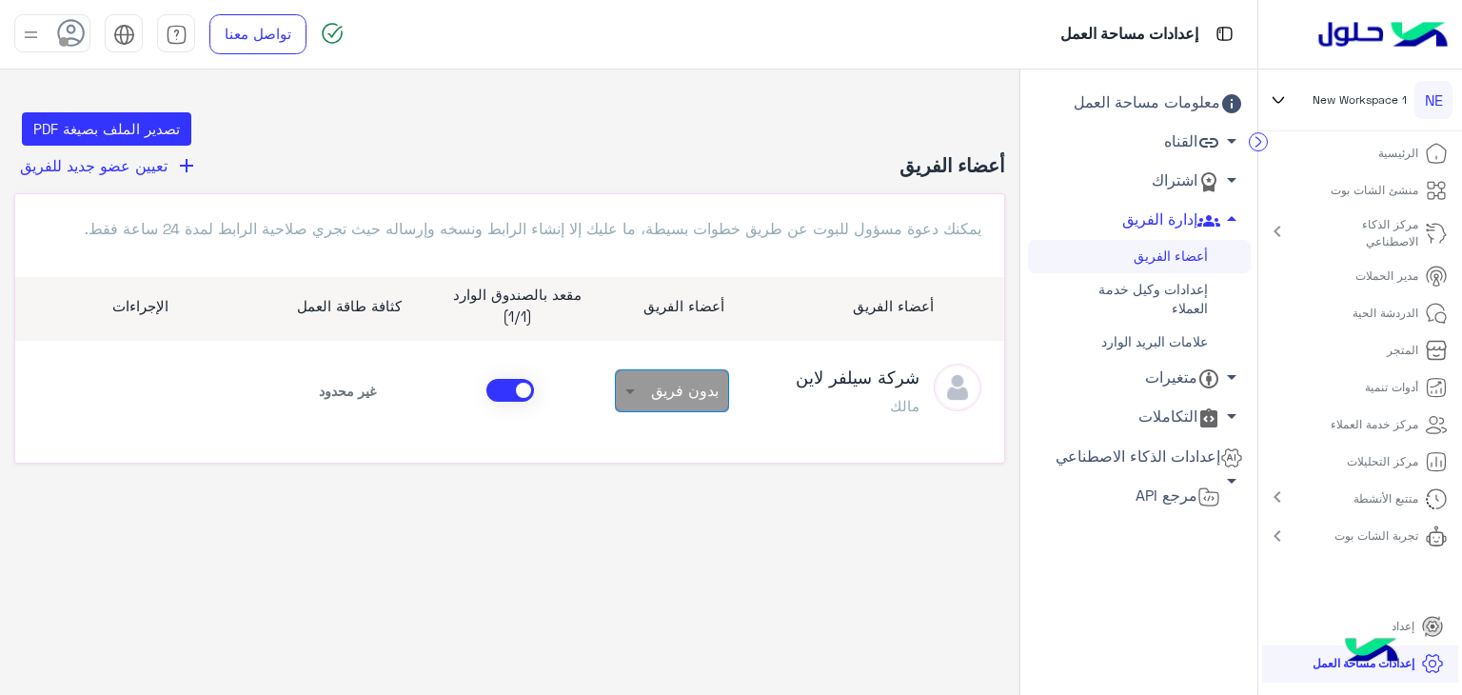
click at [621, 395] on span at bounding box center [628, 391] width 24 height 20
click at [625, 429] on span "Unassigned team" at bounding box center [664, 432] width 110 height 16
click at [514, 380] on span at bounding box center [510, 390] width 48 height 23
click at [148, 171] on span "تعيين عضو جديد للفريق" at bounding box center [93, 165] width 147 height 18
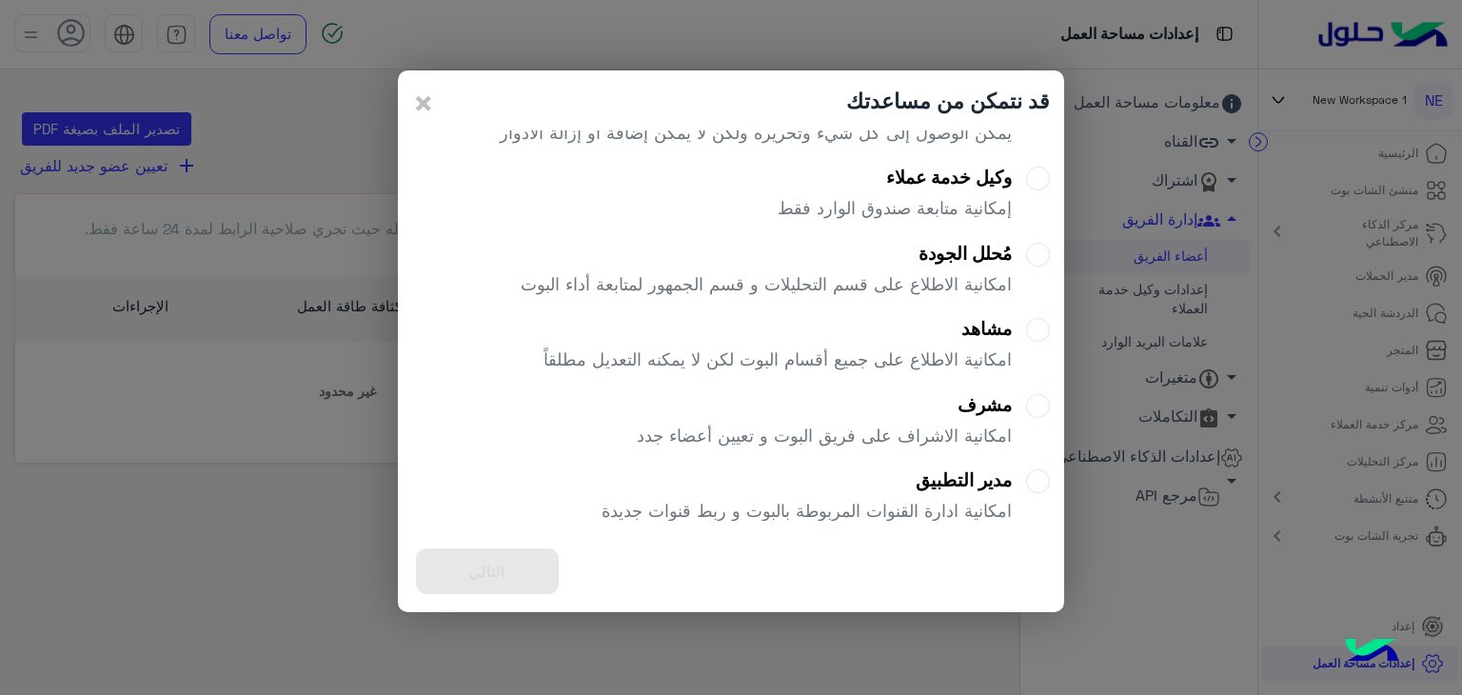
scroll to position [139, 0]
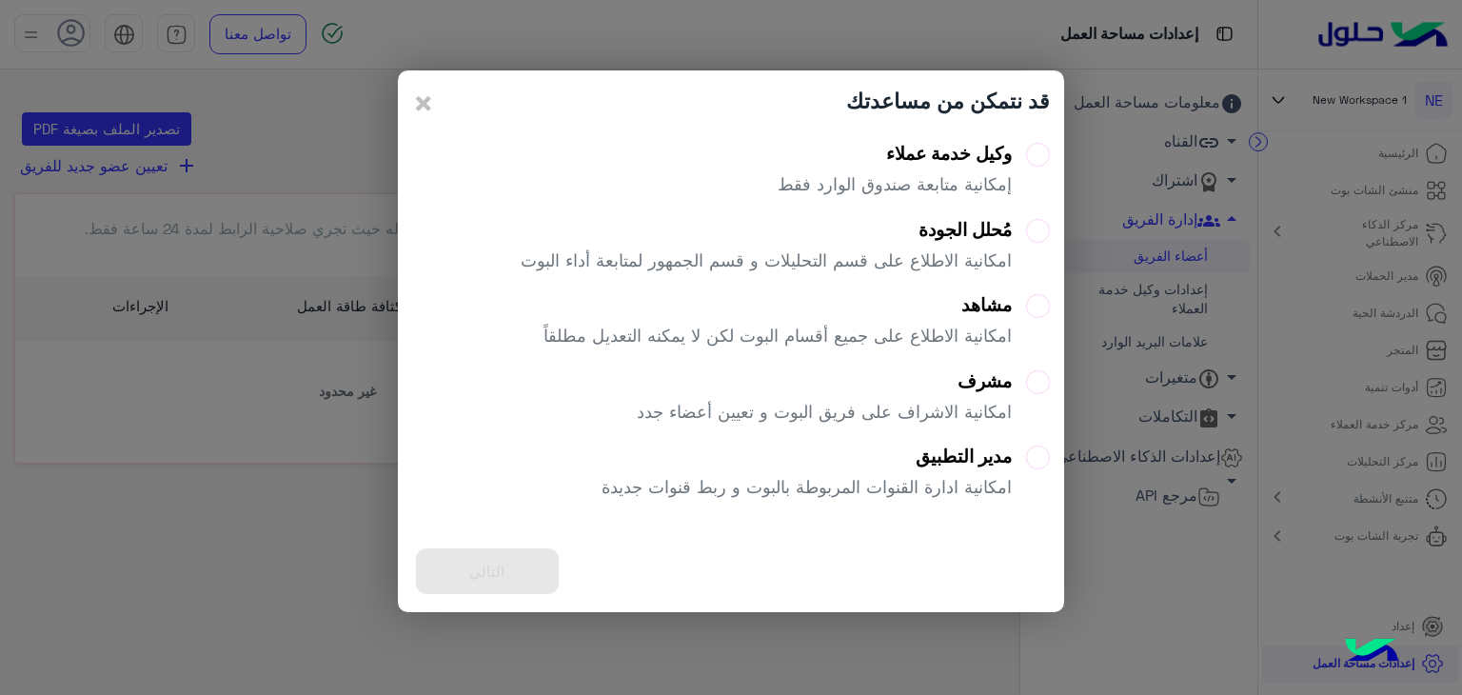
click at [1033, 465] on label "مدير التطبيق امكانية ادارة القنوات المربوطة بالبوت و ربط قنوات جديدة" at bounding box center [825, 479] width 448 height 69
click at [1031, 397] on label "مشرف امكانية الاشراف على فريق البوت و تعيين أعضاء جدد" at bounding box center [843, 404] width 413 height 69
click at [1034, 310] on label "مشاهد امكانية الاطلاع على جميع أقسام البوت لكن لا يمكنه التعديل مطلقاً" at bounding box center [796, 328] width 506 height 69
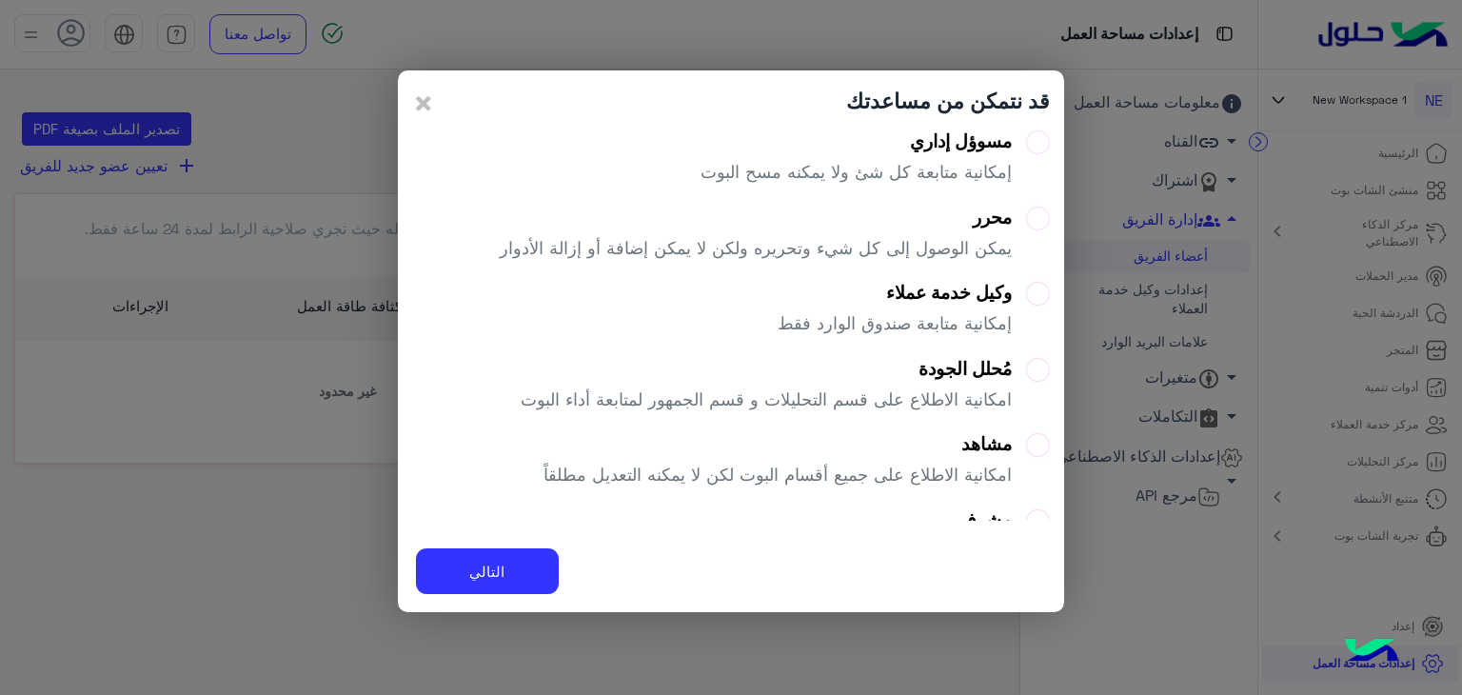
click at [960, 149] on div "مسوؤل إداري" at bounding box center [855, 141] width 311 height 22
click at [511, 562] on button "التالي" at bounding box center [487, 571] width 143 height 47
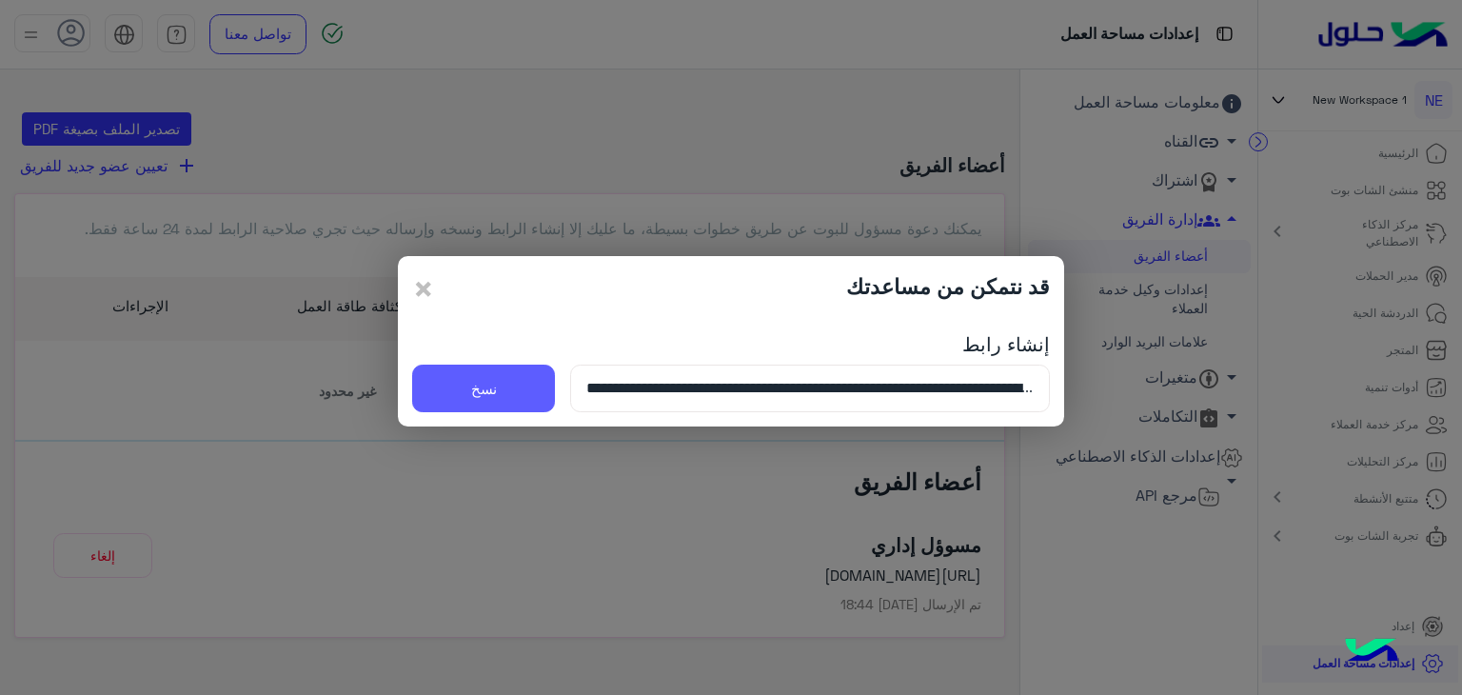
click at [489, 388] on button "نسخ" at bounding box center [483, 388] width 143 height 48
click at [518, 386] on button "نسخ" at bounding box center [483, 388] width 143 height 48
click at [853, 397] on input "**********" at bounding box center [810, 388] width 480 height 48
click at [426, 293] on span "×" at bounding box center [423, 287] width 23 height 43
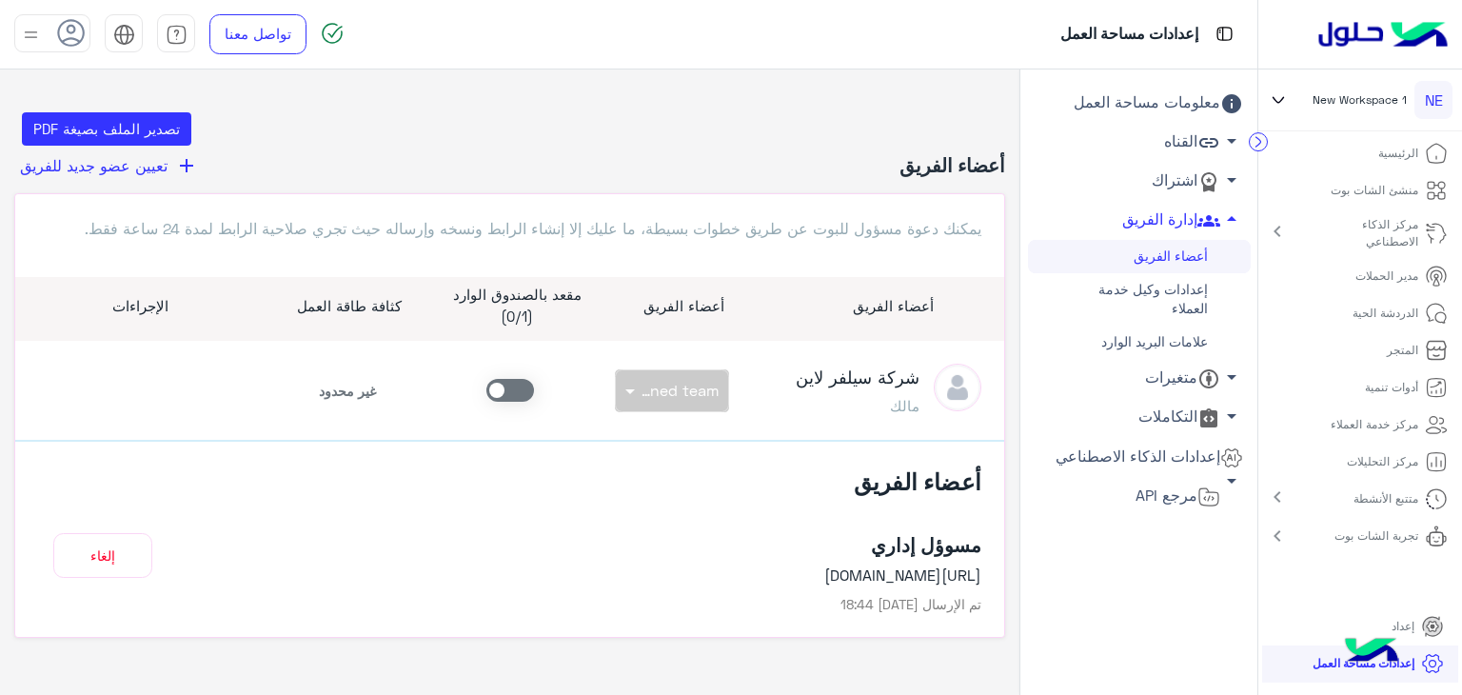
click at [1379, 142] on link "الرئيسية" at bounding box center [1413, 153] width 99 height 37
click at [1410, 150] on p "الرئيسية" at bounding box center [1398, 153] width 40 height 17
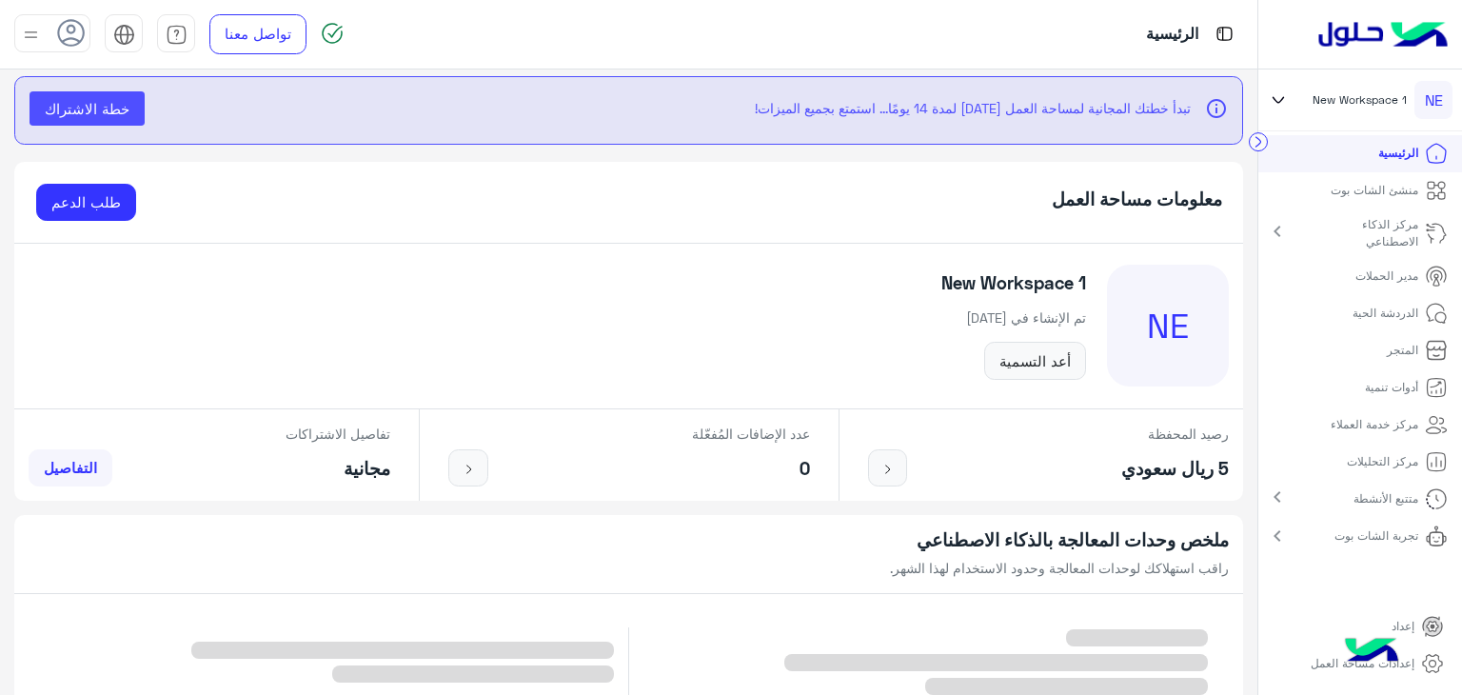
click at [1383, 199] on link "منشئ الشات بوت" at bounding box center [1389, 190] width 147 height 37
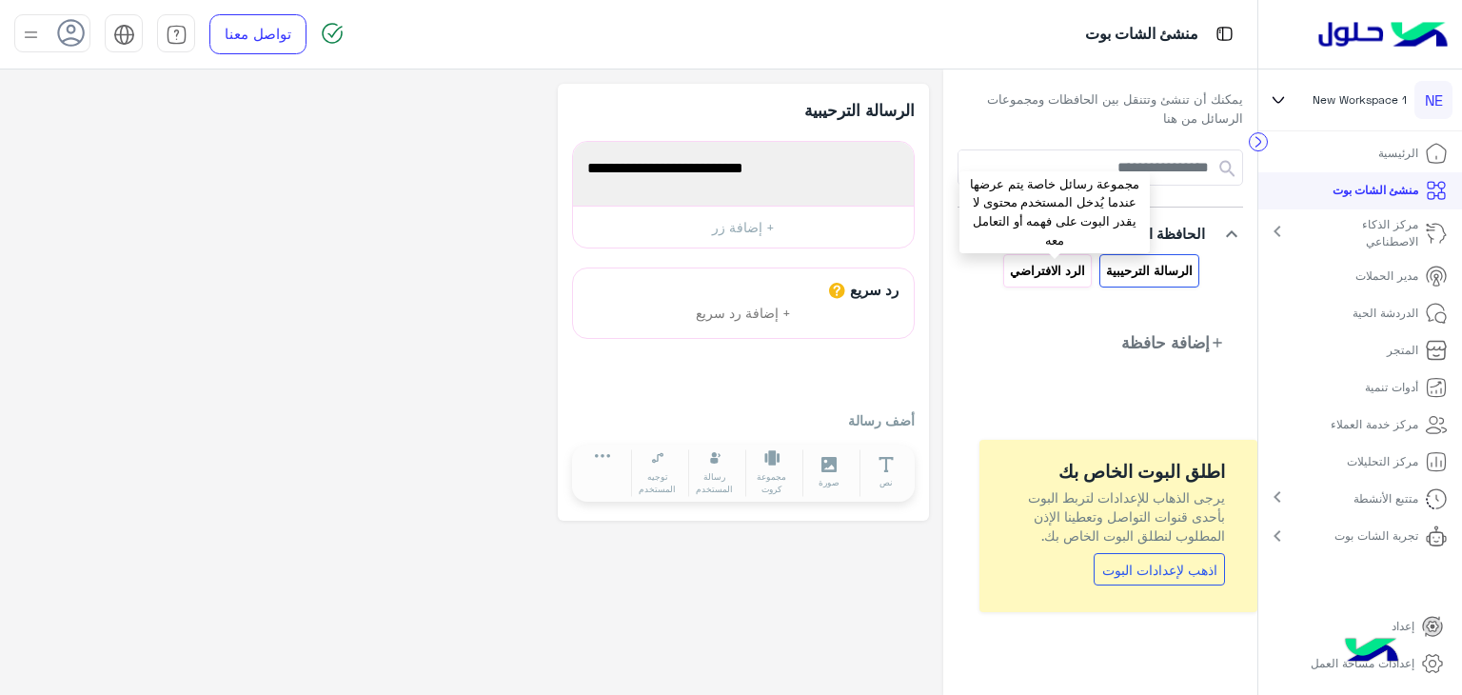
click at [1058, 264] on p "الرد الافتراضي" at bounding box center [1048, 271] width 78 height 22
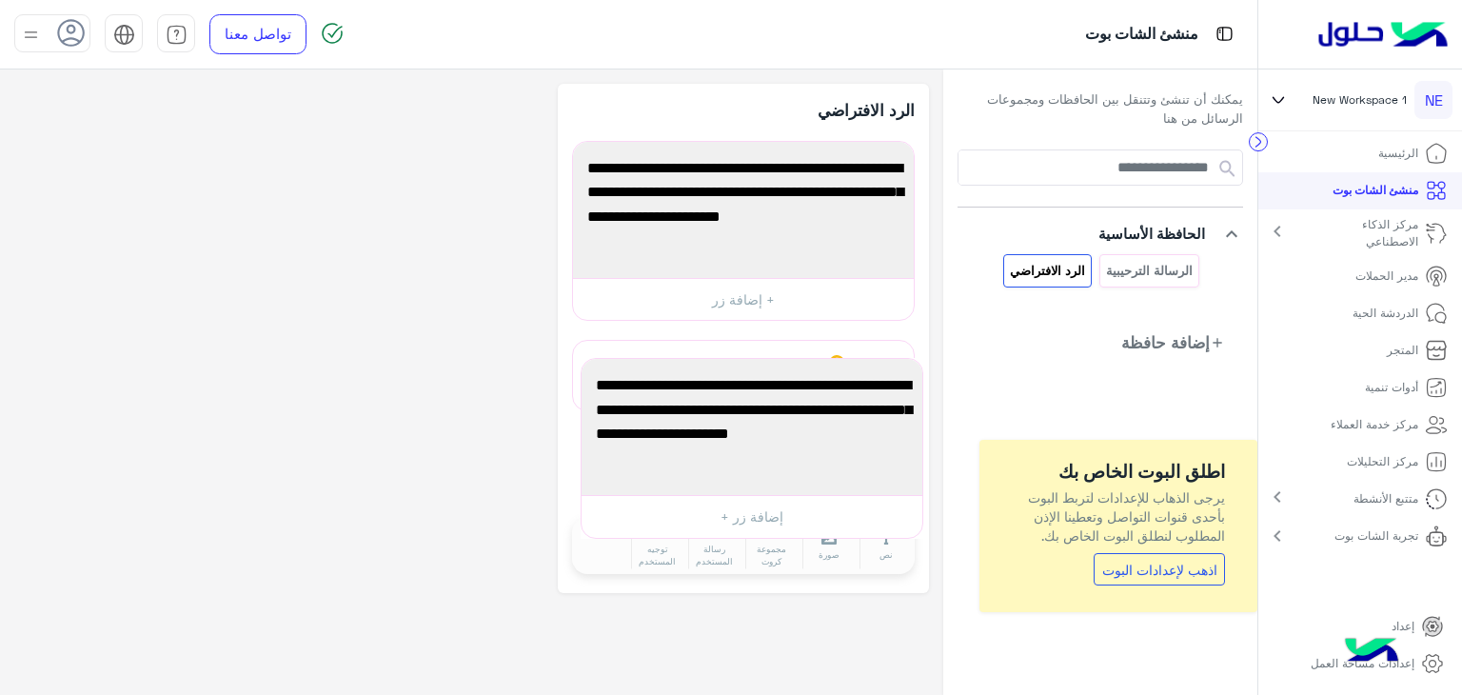
drag, startPoint x: 573, startPoint y: 180, endPoint x: 582, endPoint y: 397, distance: 217.2
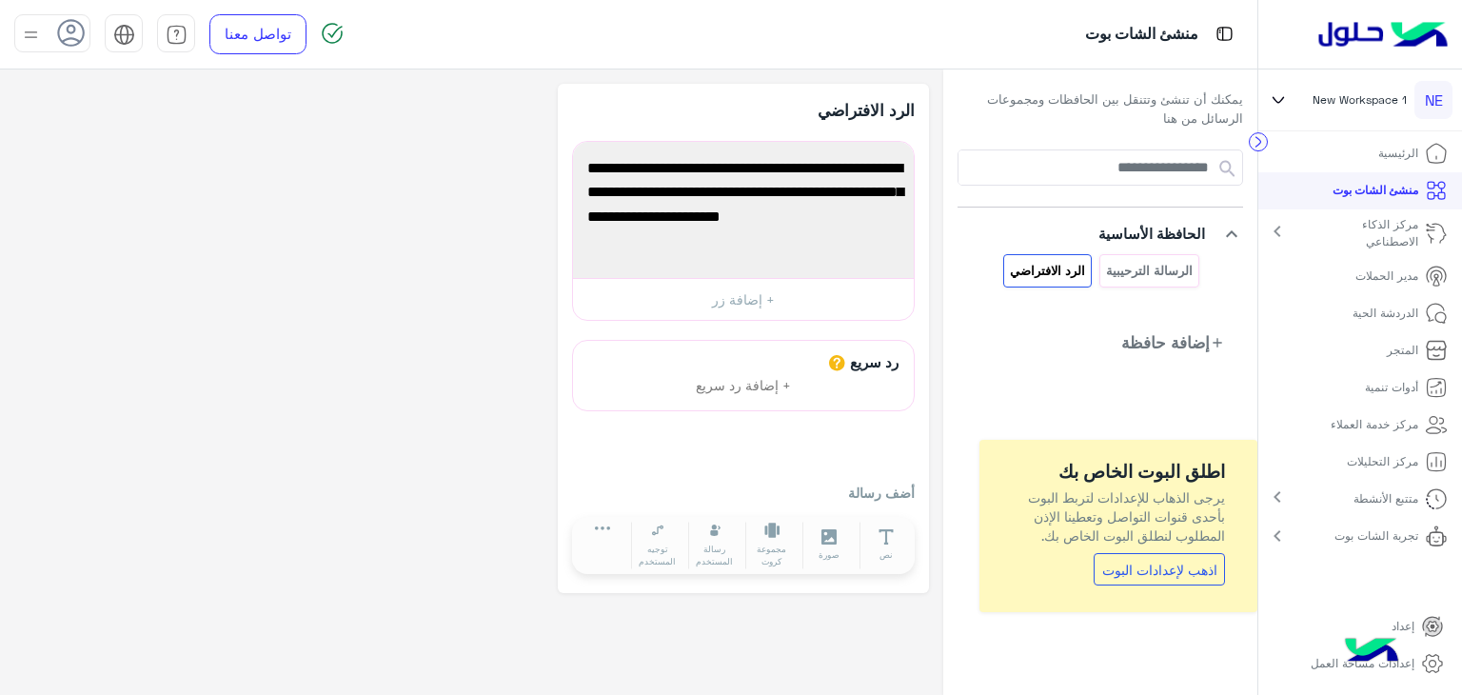
click at [510, 322] on div "**********" at bounding box center [471, 338] width 914 height 509
click at [1416, 165] on link "الرئيسية" at bounding box center [1413, 153] width 99 height 37
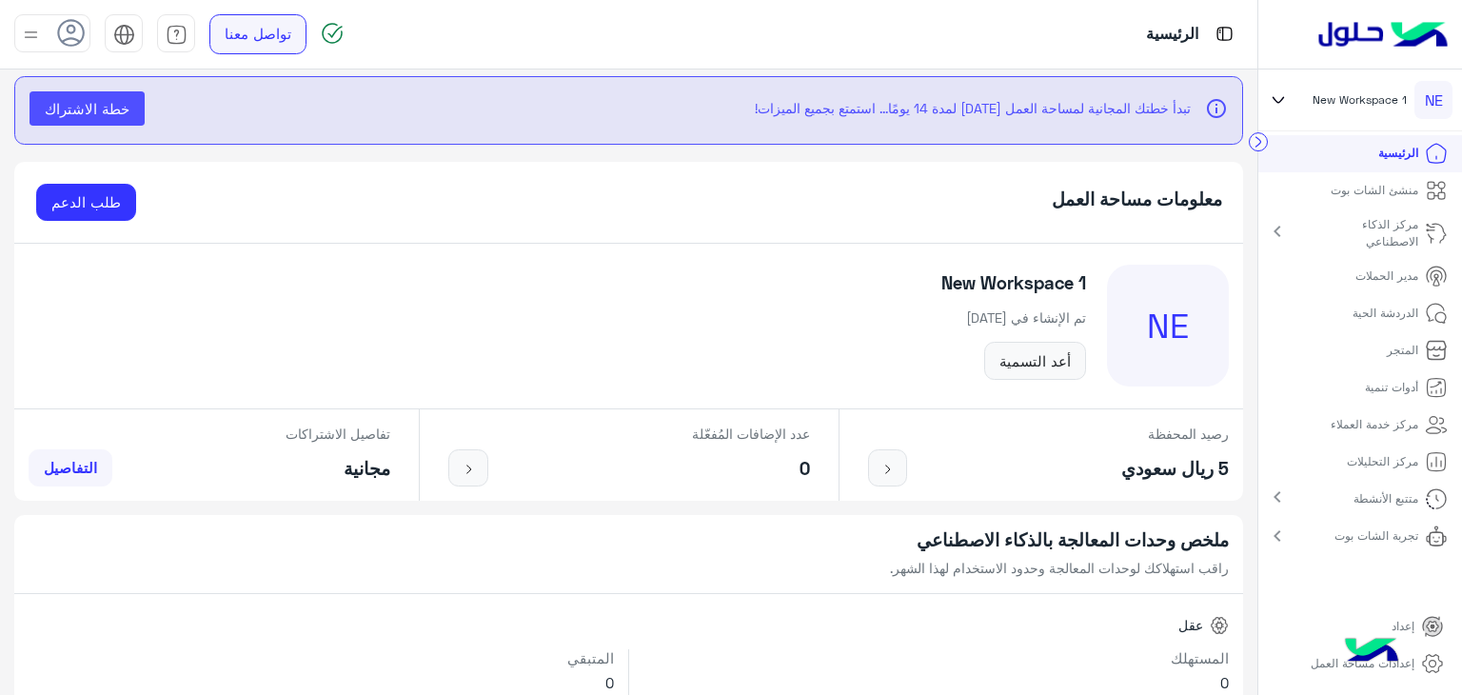
click at [260, 31] on link "تواصل معنا" at bounding box center [257, 34] width 97 height 40
click at [57, 194] on link "طلب الدعم" at bounding box center [86, 203] width 100 height 38
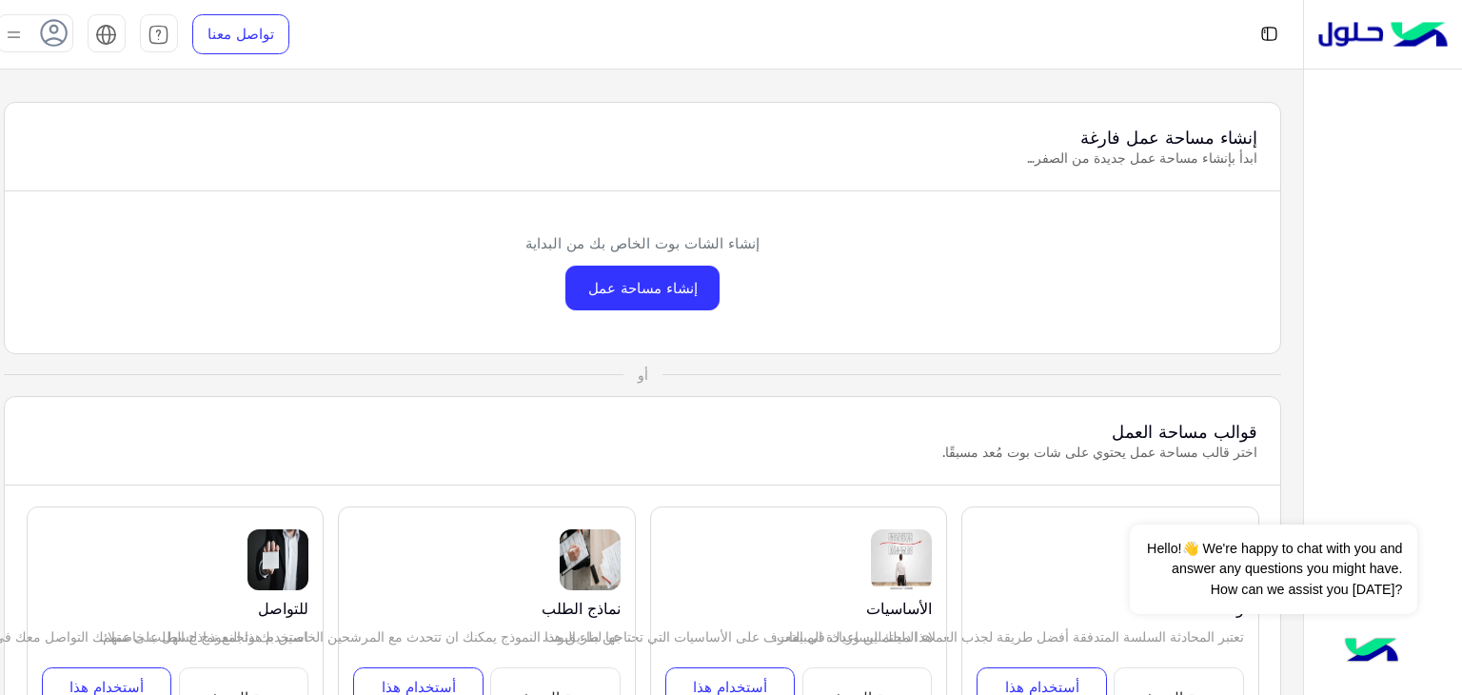
click at [125, 148] on p "ابدأ بإنشاء مساحة عمل جديدة من الصفر…" at bounding box center [642, 157] width 1229 height 19
click at [95, 31] on img at bounding box center [106, 35] width 22 height 22
